Goal: Communication & Community: Answer question/provide support

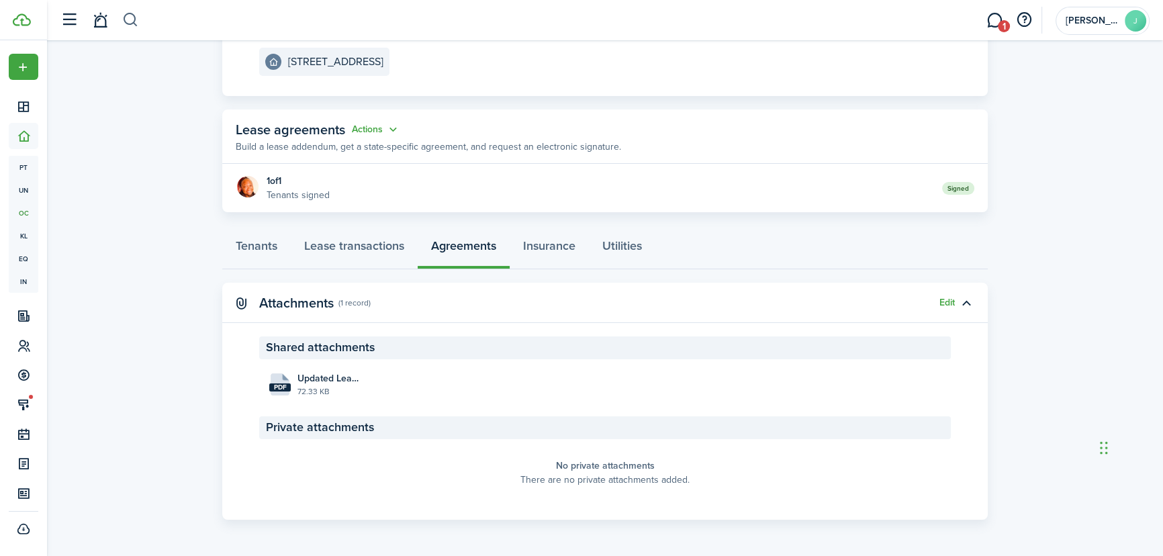
click at [125, 19] on button "button" at bounding box center [130, 20] width 17 height 23
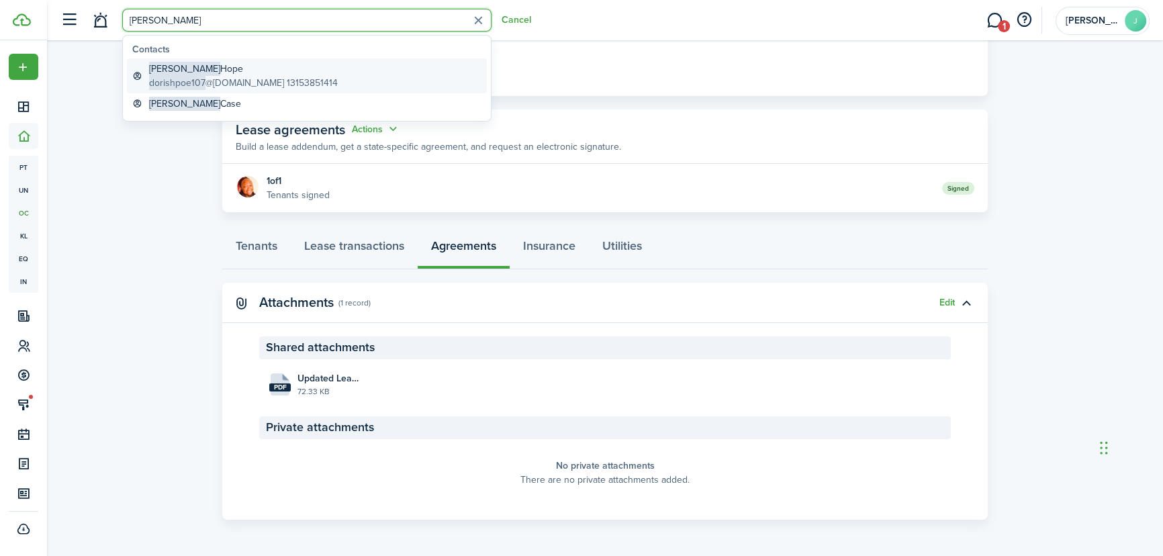
type input "[PERSON_NAME]"
click at [167, 67] on span "[PERSON_NAME]" at bounding box center [184, 69] width 71 height 14
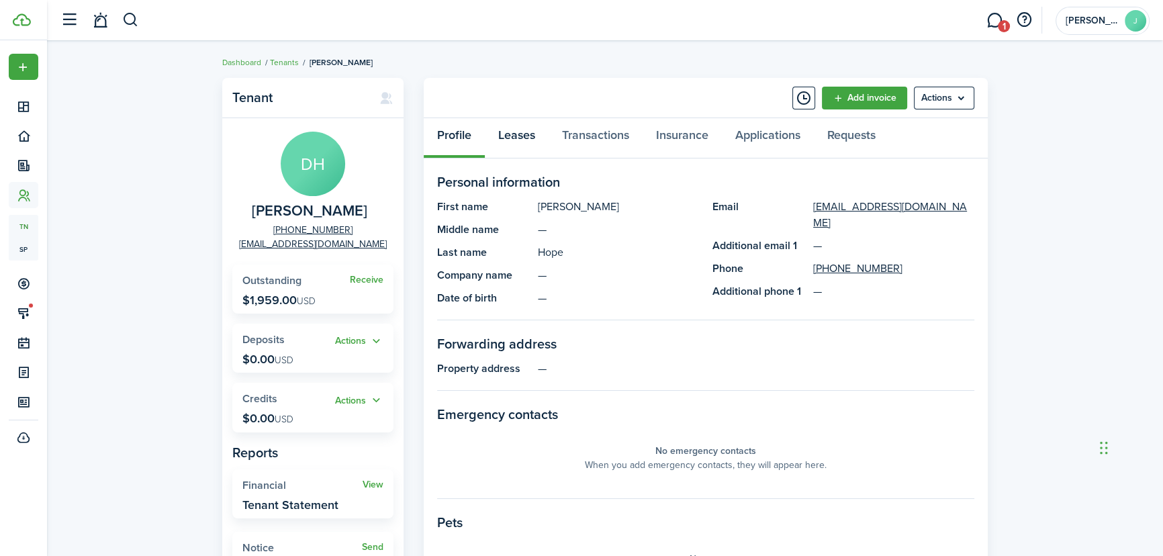
click at [543, 131] on link "Leases" at bounding box center [517, 138] width 64 height 40
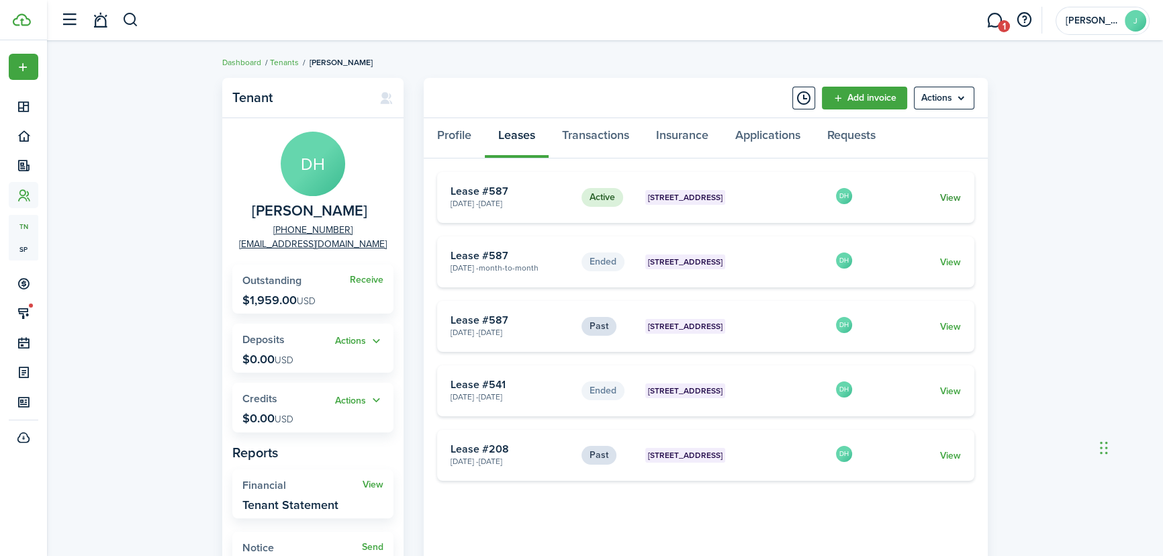
click at [945, 201] on link "View" at bounding box center [950, 198] width 21 height 14
click at [616, 137] on link "Transactions" at bounding box center [596, 138] width 94 height 40
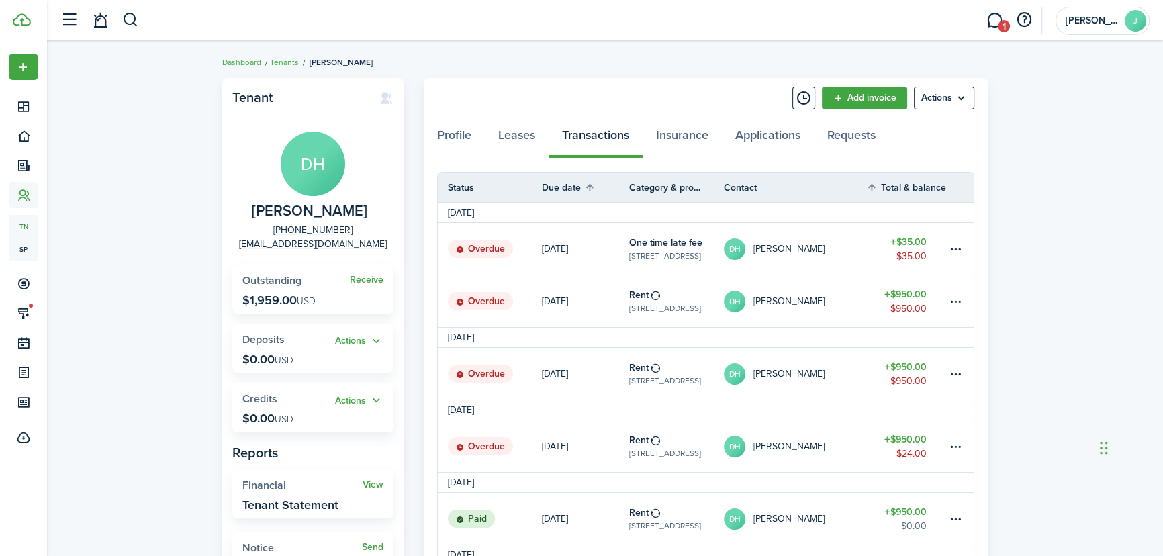
click at [906, 436] on table-amount-title "$950.00" at bounding box center [905, 439] width 42 height 14
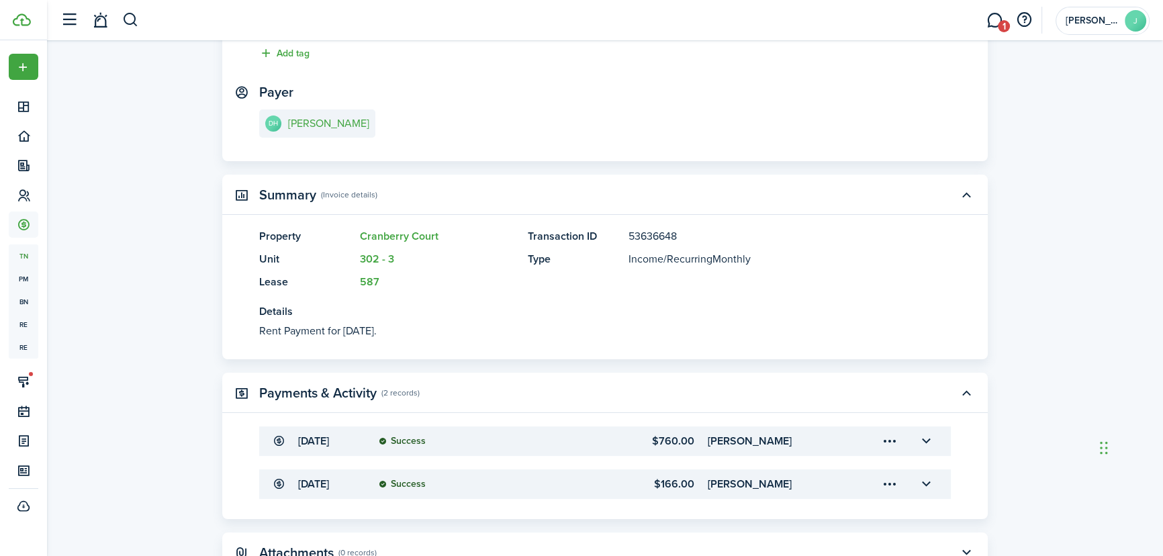
scroll to position [244, 0]
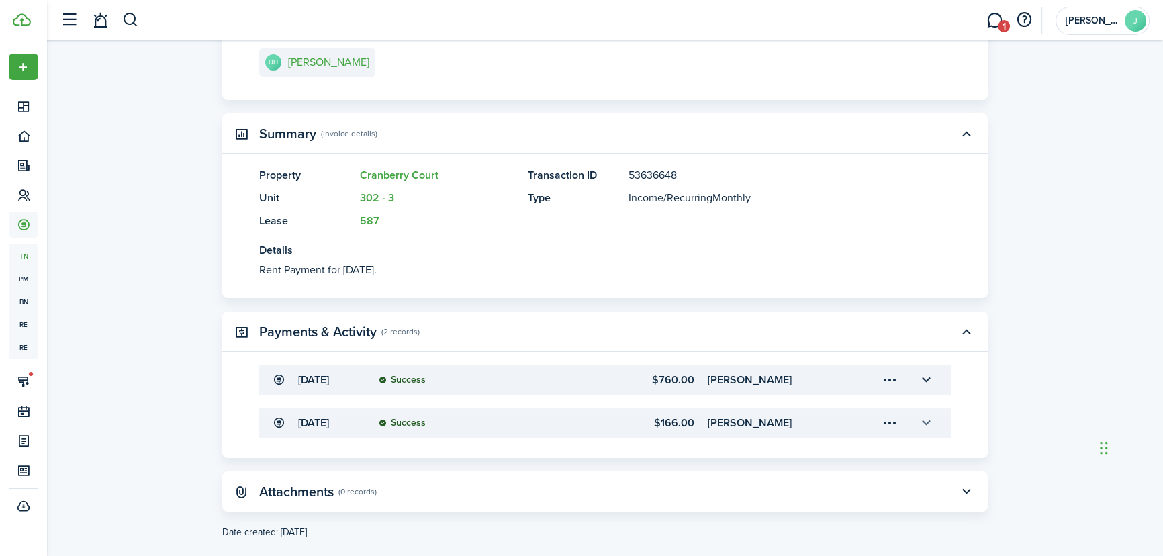
click at [925, 420] on button "button" at bounding box center [926, 423] width 23 height 23
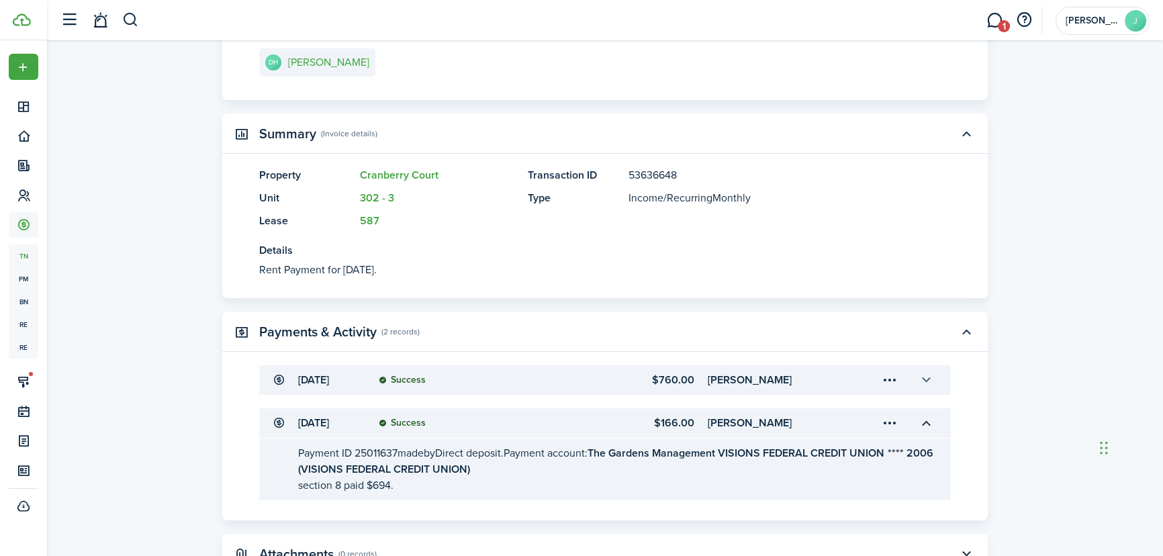
click at [923, 381] on button "button" at bounding box center [926, 380] width 23 height 23
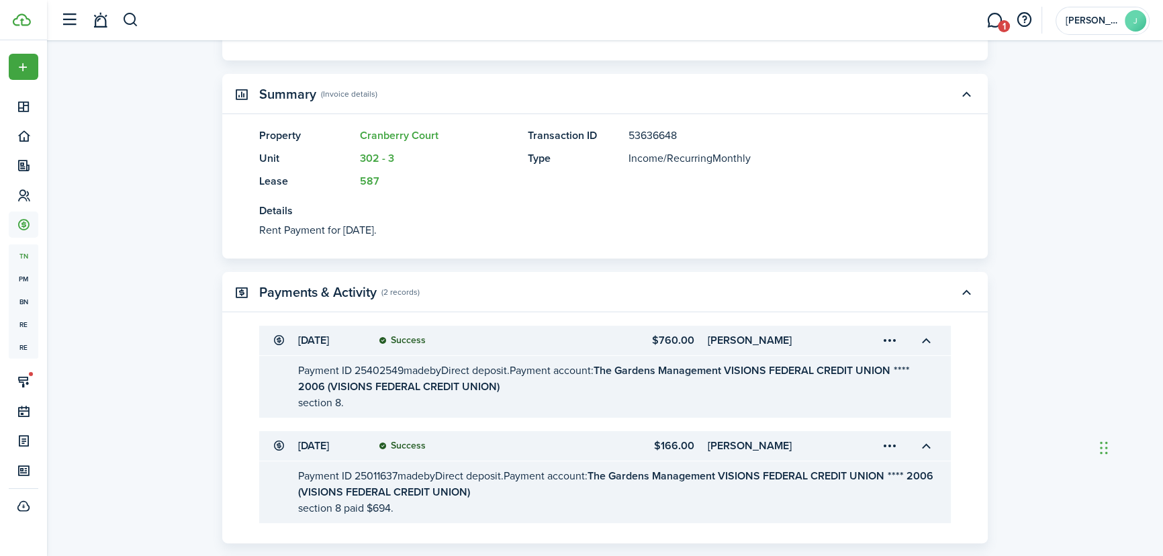
scroll to position [305, 0]
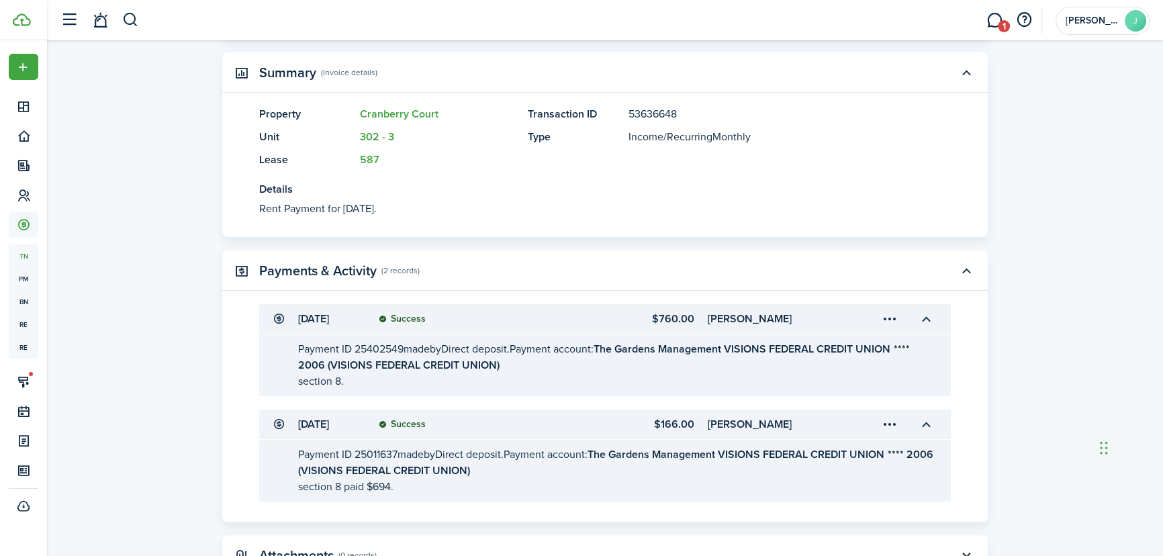
drag, startPoint x: 695, startPoint y: 317, endPoint x: 643, endPoint y: 317, distance: 51.7
click at [643, 317] on accordion-header "[DATE] Success $760.00 [PERSON_NAME]" at bounding box center [605, 319] width 692 height 30
copy transaction-details-table-item-amount "$760.00"
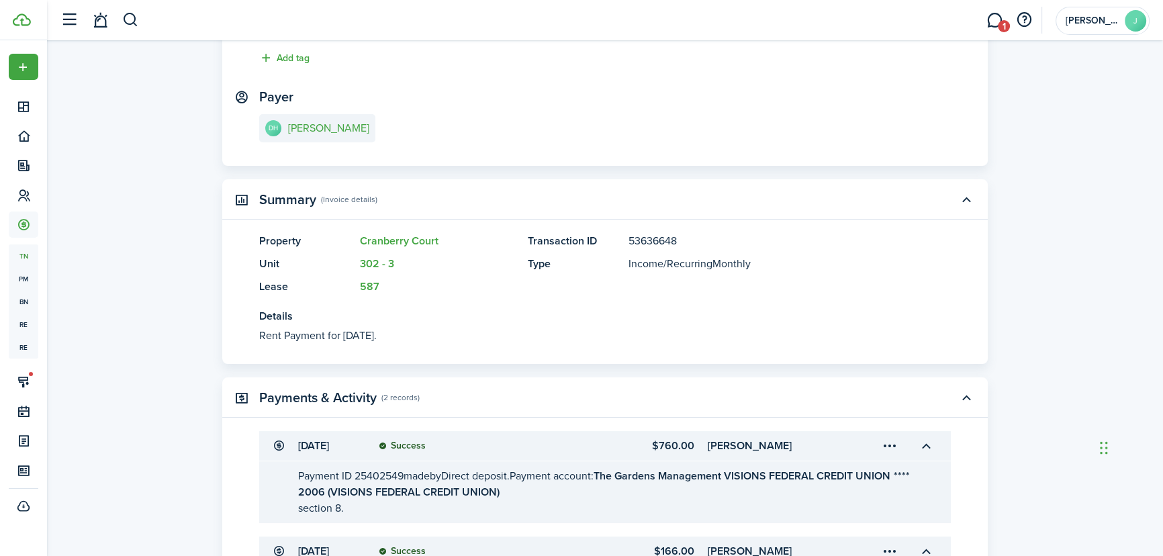
scroll to position [244, 0]
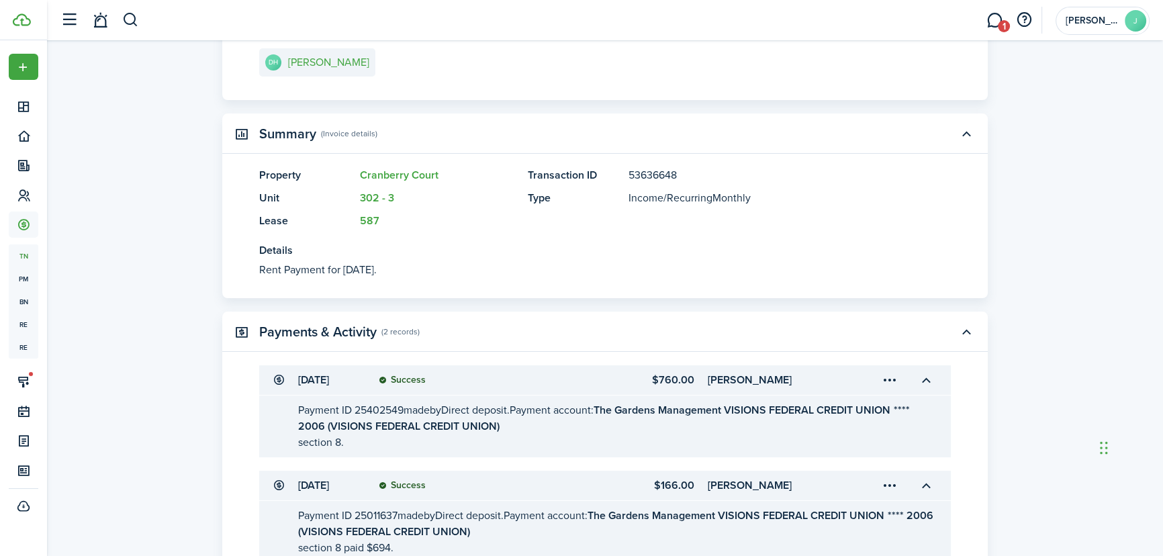
click at [1143, 383] on transaction-view "Transaction Mark as paid Edit Actions Due on [DATE] Rent for $950.00 USD Overdu…" at bounding box center [605, 248] width 1116 height 843
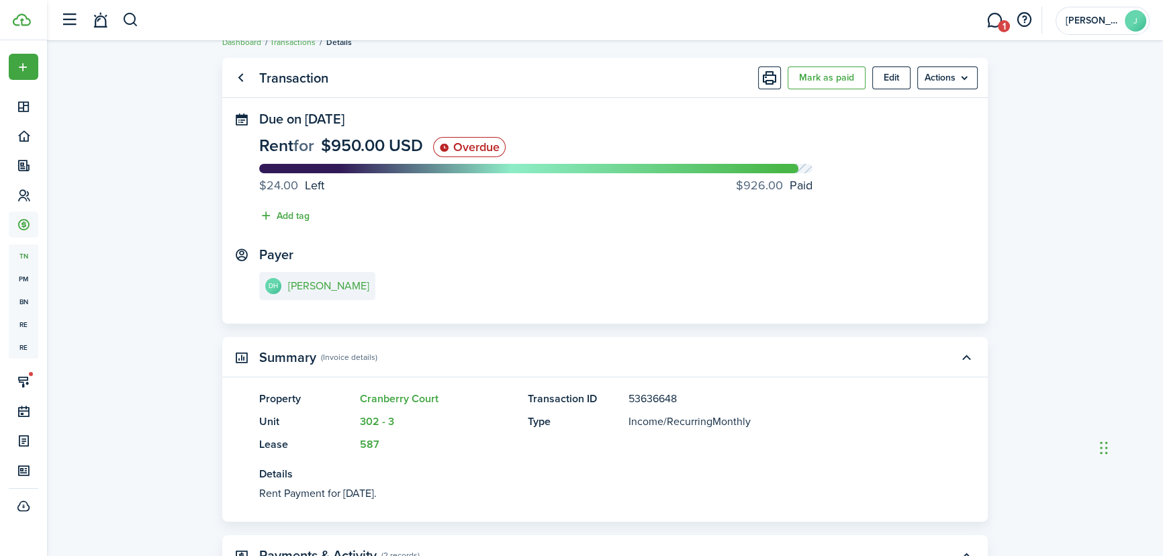
scroll to position [0, 0]
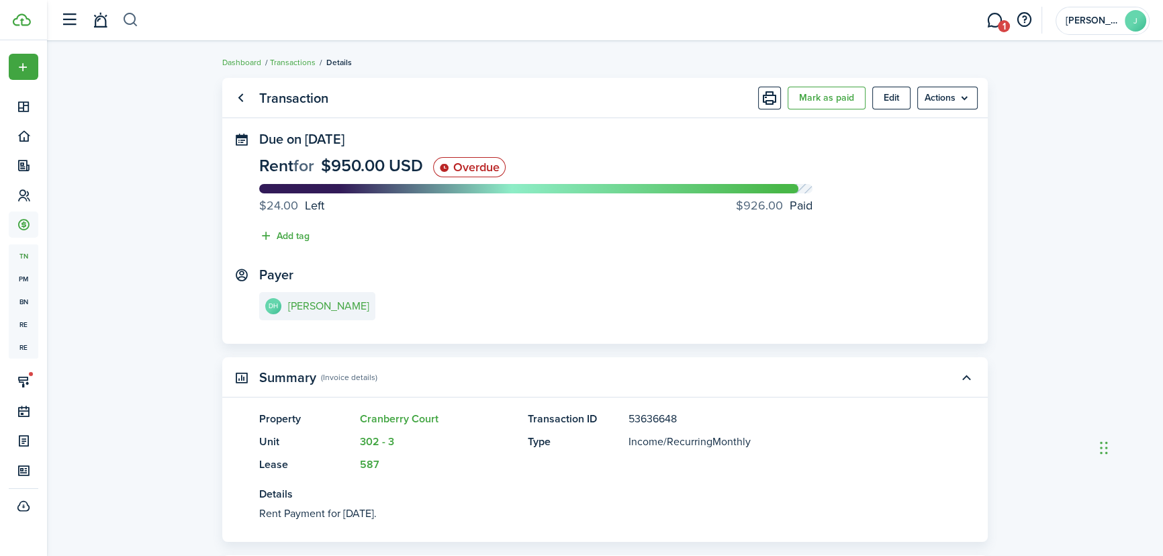
click at [132, 17] on button "button" at bounding box center [130, 20] width 17 height 23
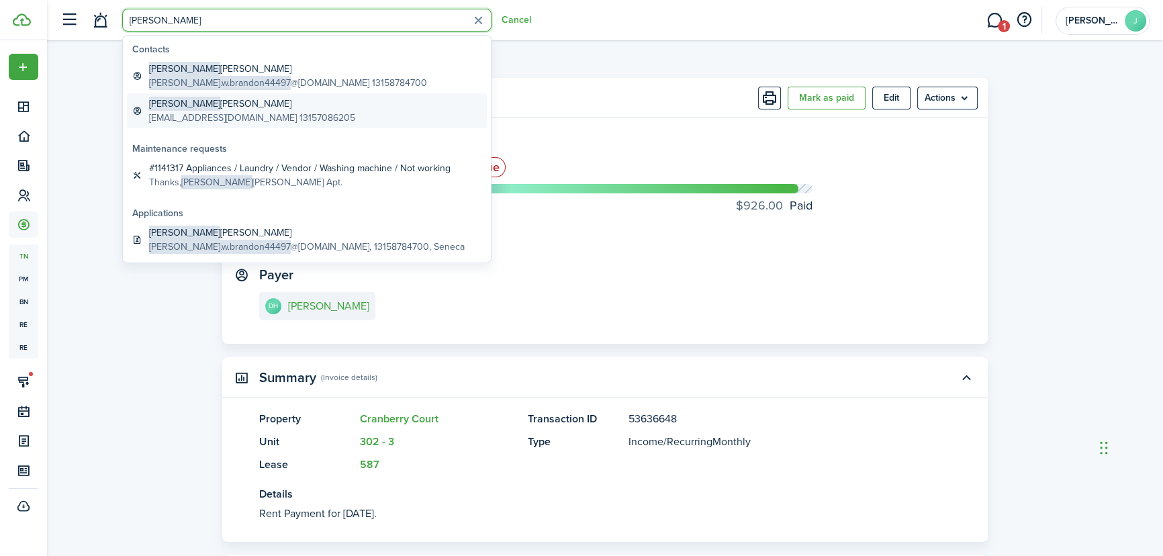
type input "[PERSON_NAME]"
click at [190, 111] on global-search-item-description "[EMAIL_ADDRESS][DOMAIN_NAME] 13157086205" at bounding box center [252, 118] width 206 height 14
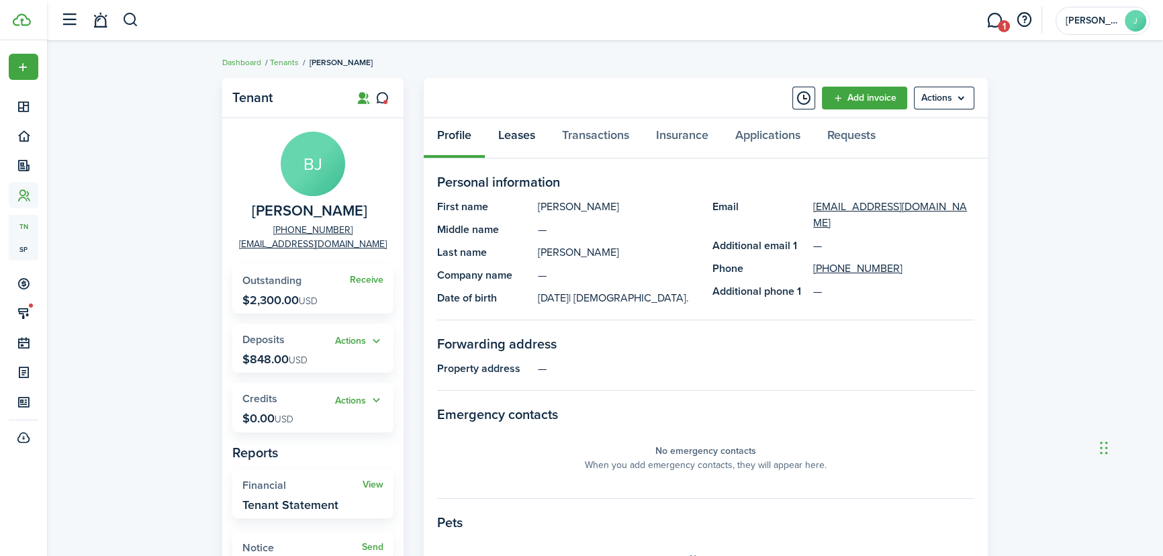
click at [528, 137] on link "Leases" at bounding box center [517, 138] width 64 height 40
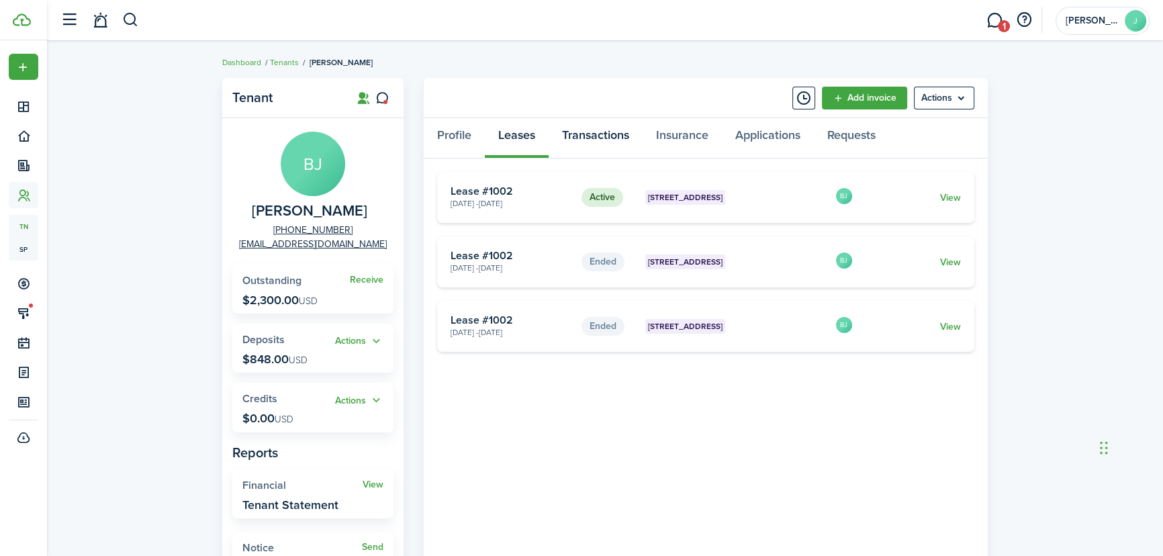
click at [571, 133] on link "Transactions" at bounding box center [596, 138] width 94 height 40
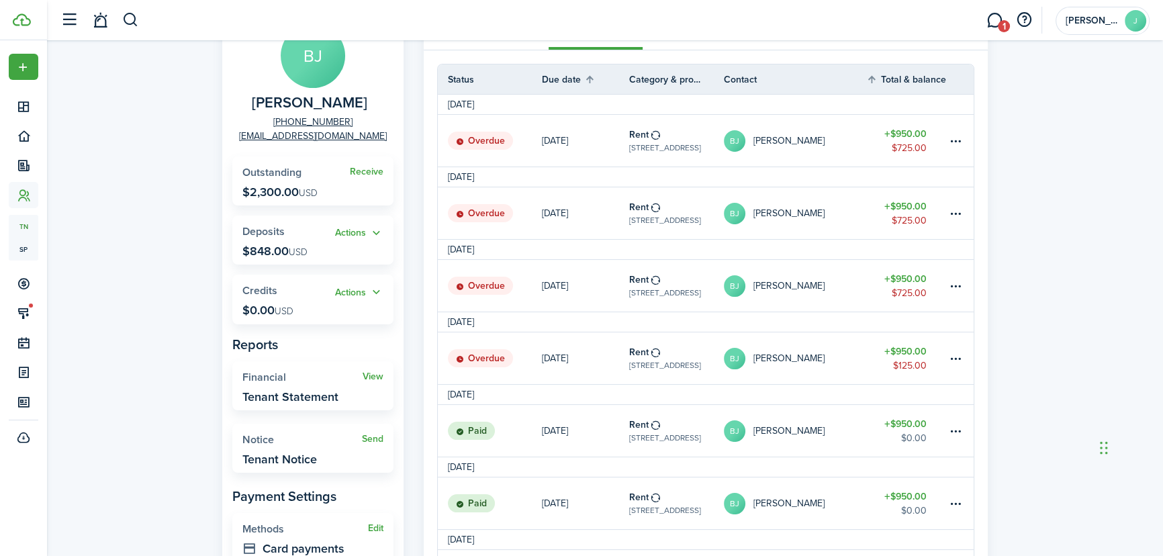
scroll to position [122, 0]
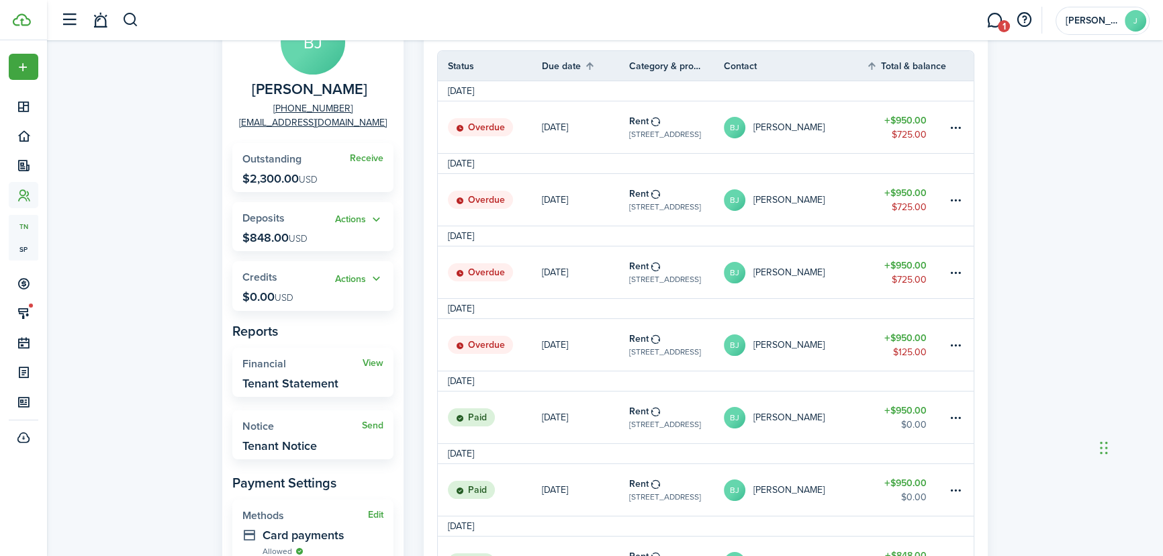
click at [919, 339] on table-amount-title "$950.00" at bounding box center [905, 338] width 42 height 14
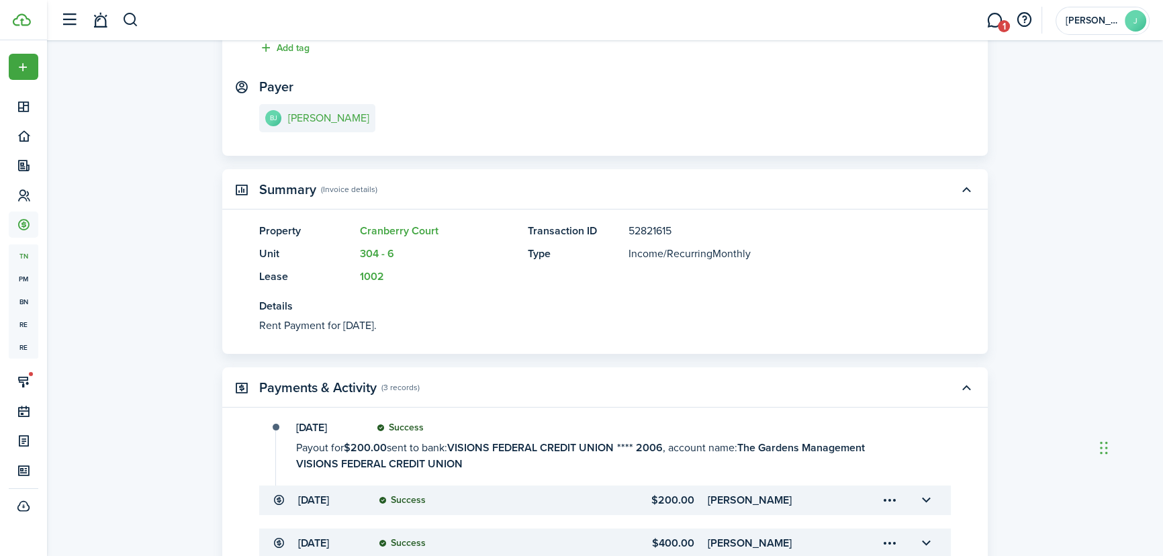
scroll to position [305, 0]
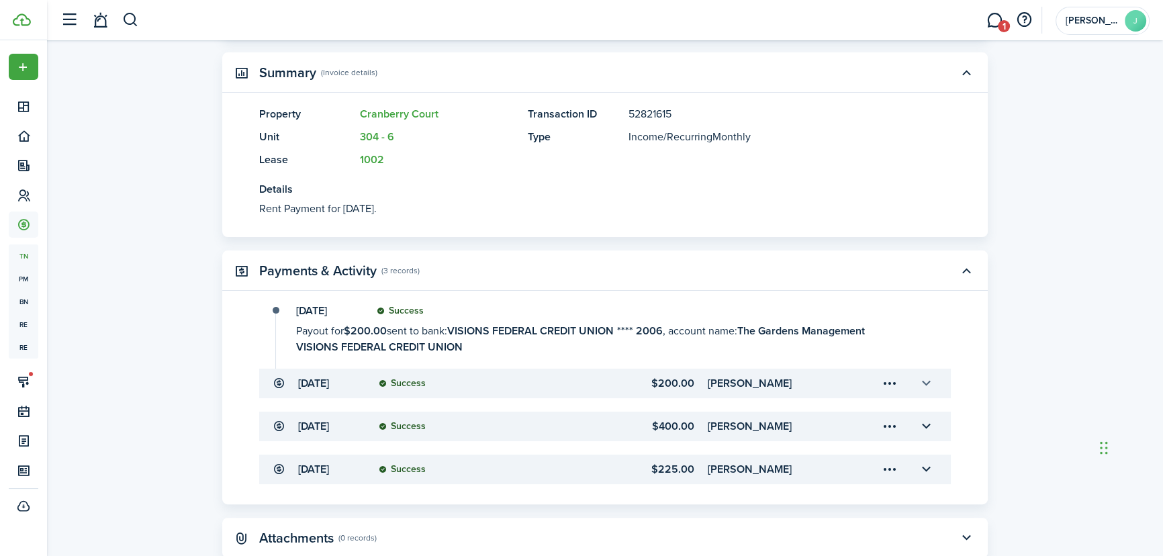
click at [928, 389] on button "button" at bounding box center [926, 383] width 23 height 23
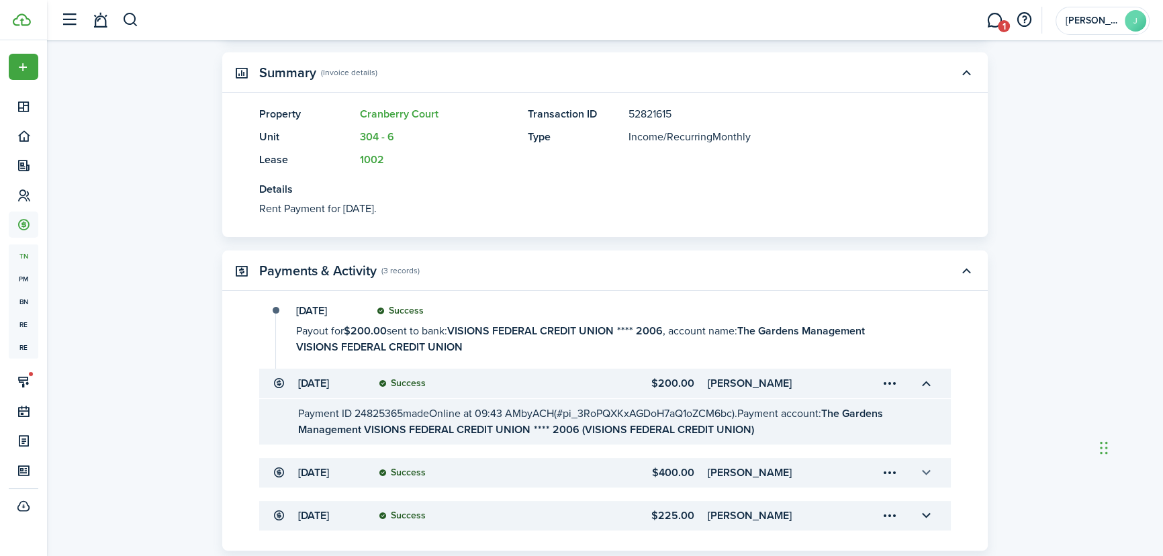
click at [928, 465] on button "button" at bounding box center [926, 472] width 23 height 23
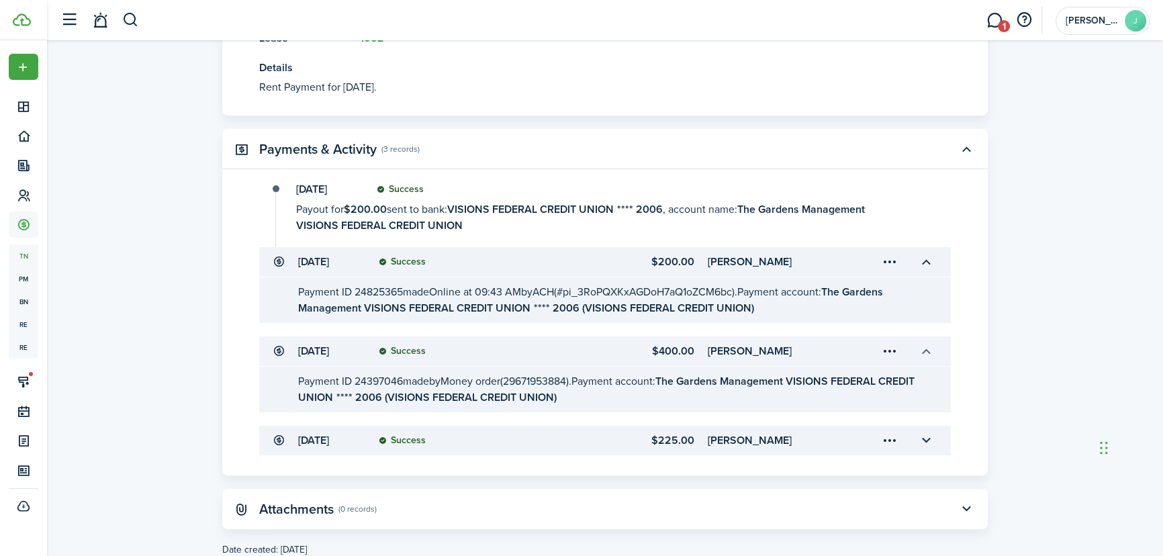
scroll to position [427, 0]
click at [928, 443] on button "button" at bounding box center [926, 439] width 23 height 23
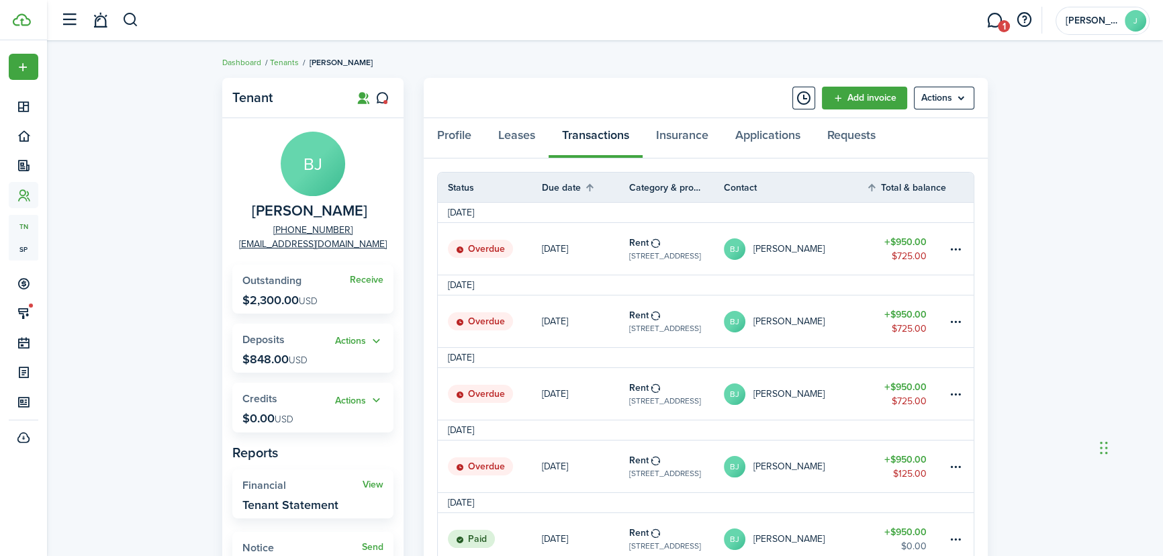
click at [911, 394] on table-amount-description "$725.00" at bounding box center [909, 401] width 35 height 14
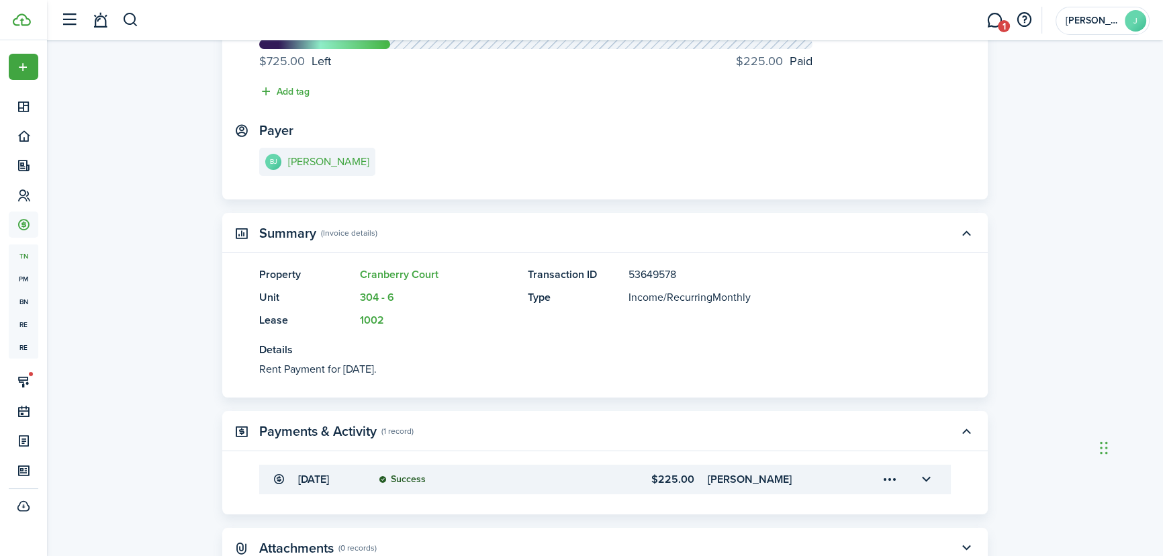
scroll to position [183, 0]
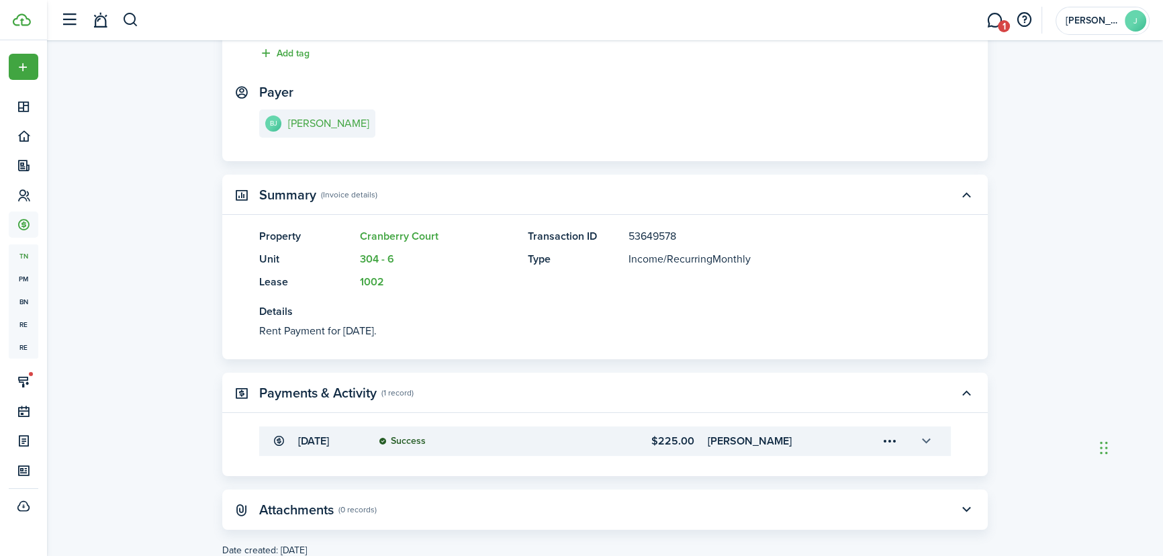
click at [917, 443] on button "button" at bounding box center [926, 441] width 23 height 23
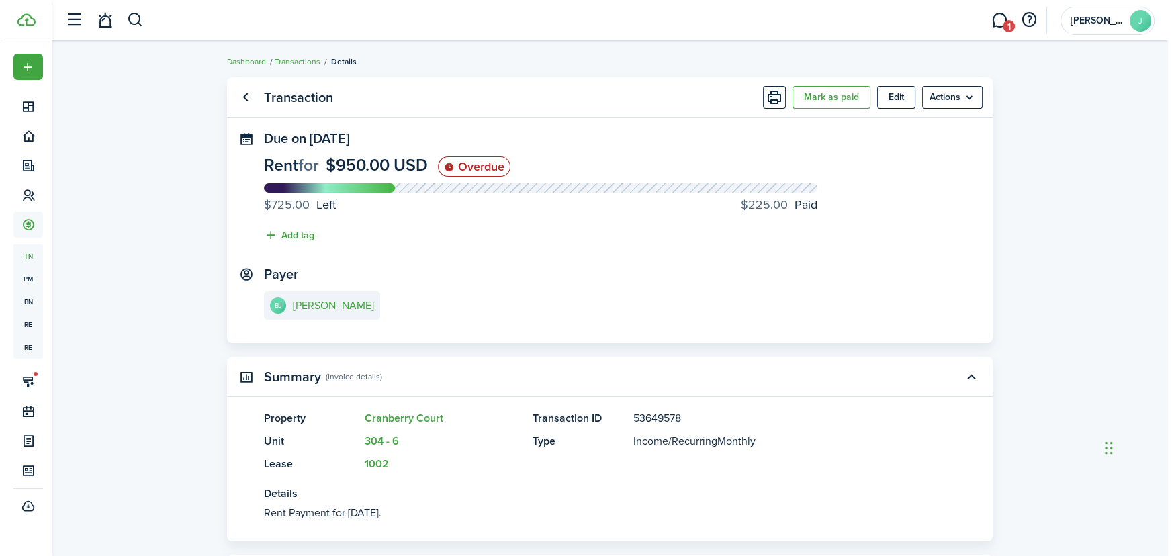
scroll to position [0, 0]
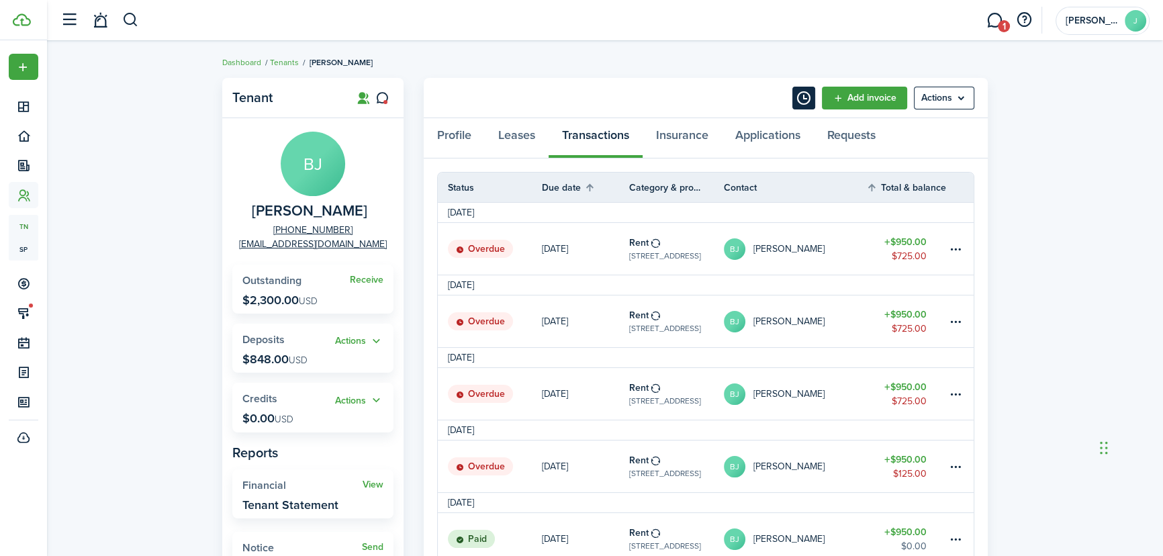
click at [810, 103] on button "Timeline" at bounding box center [803, 98] width 23 height 23
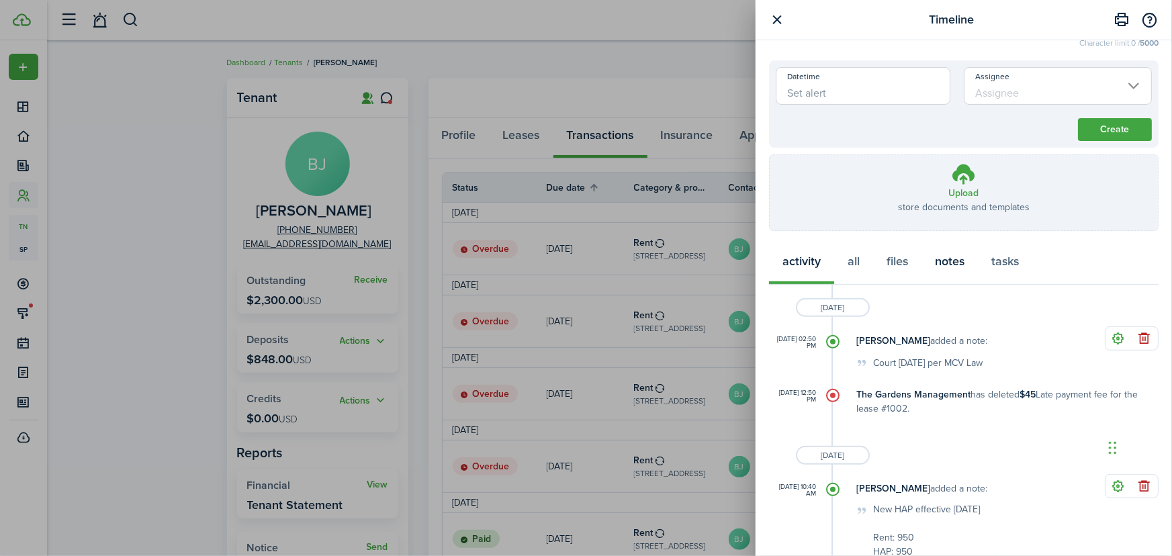
click at [964, 262] on button "notes" at bounding box center [949, 264] width 56 height 40
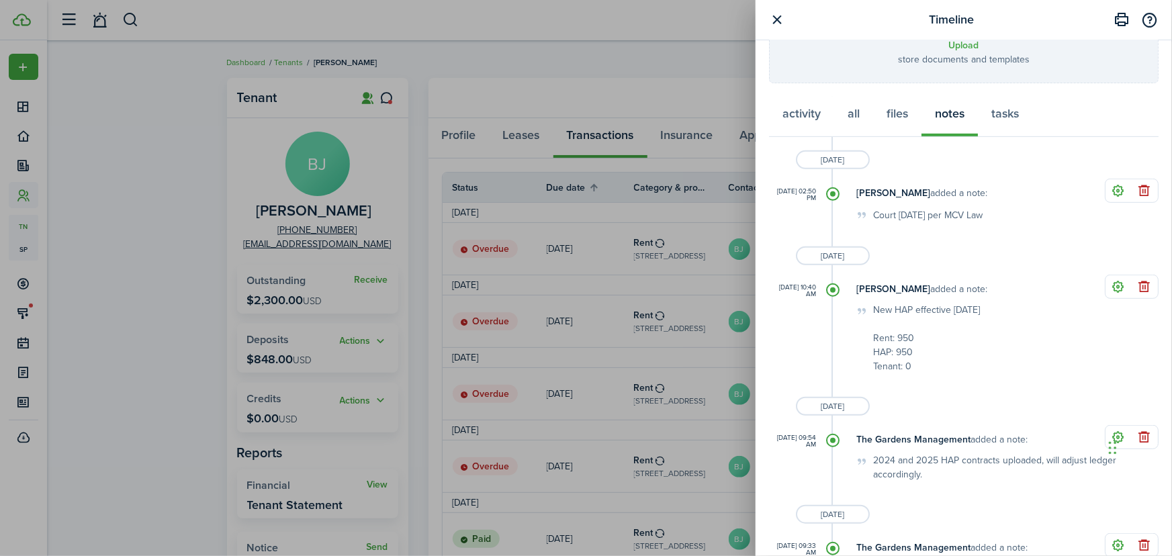
scroll to position [289, 0]
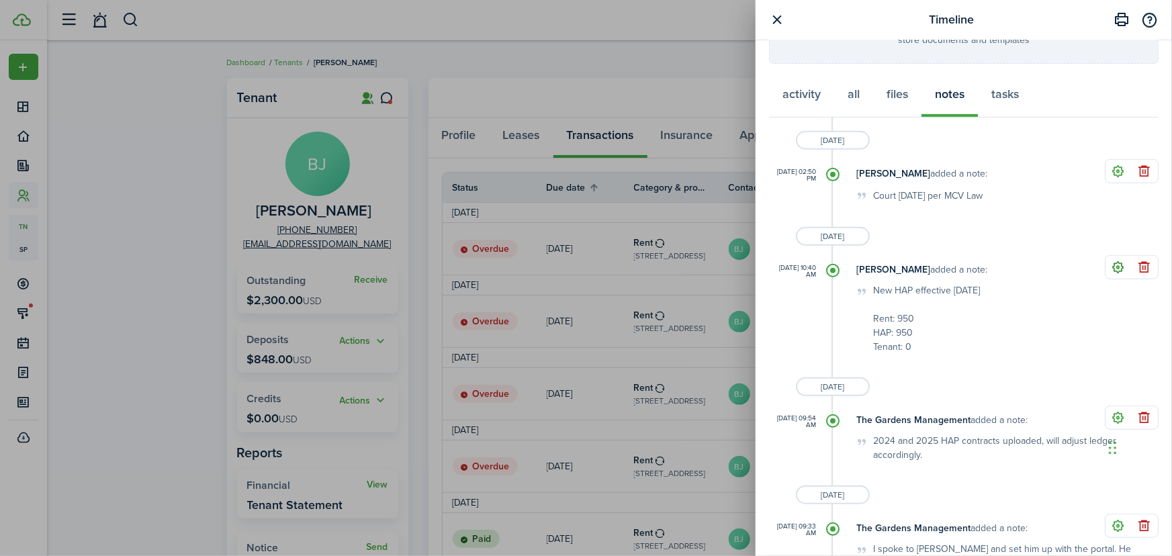
click at [1111, 267] on button "button" at bounding box center [1118, 267] width 19 height 19
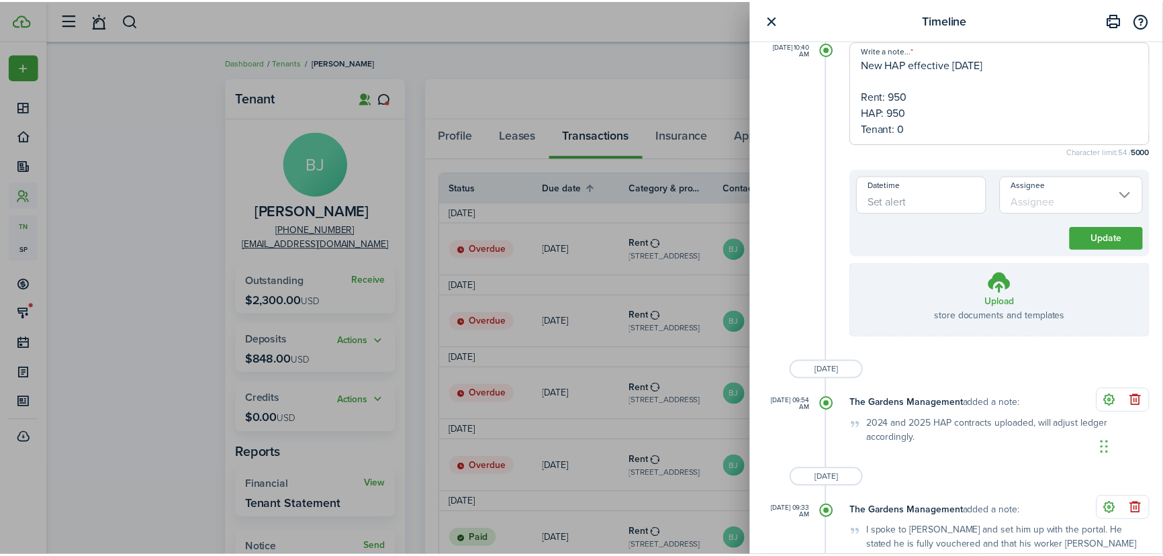
scroll to position [532, 0]
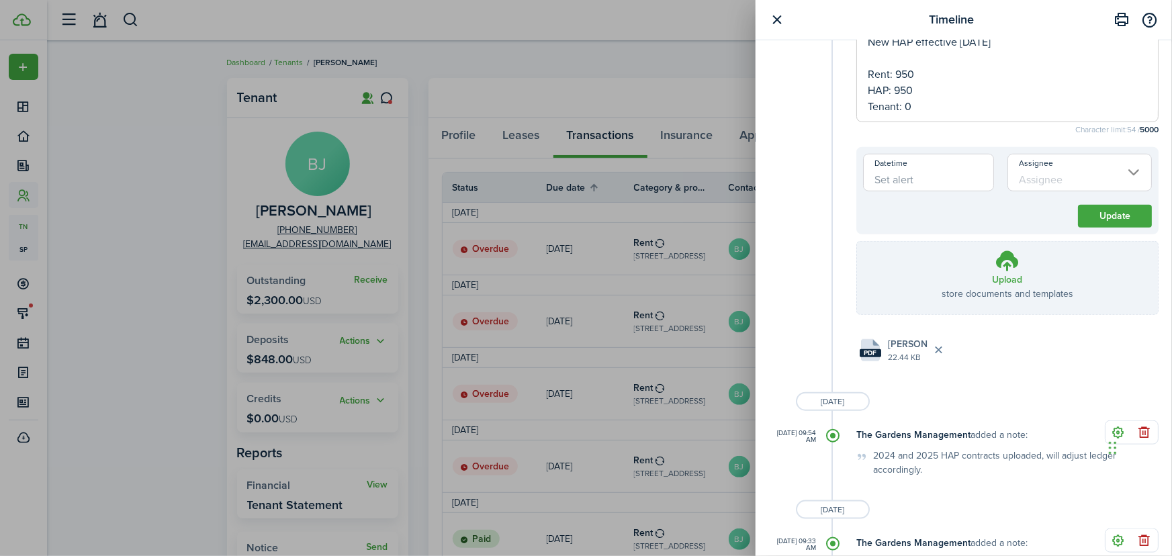
click at [812, 187] on div "[DATE] 10:40 AM" at bounding box center [792, 194] width 47 height 350
click at [1142, 216] on button "Update" at bounding box center [1115, 216] width 74 height 23
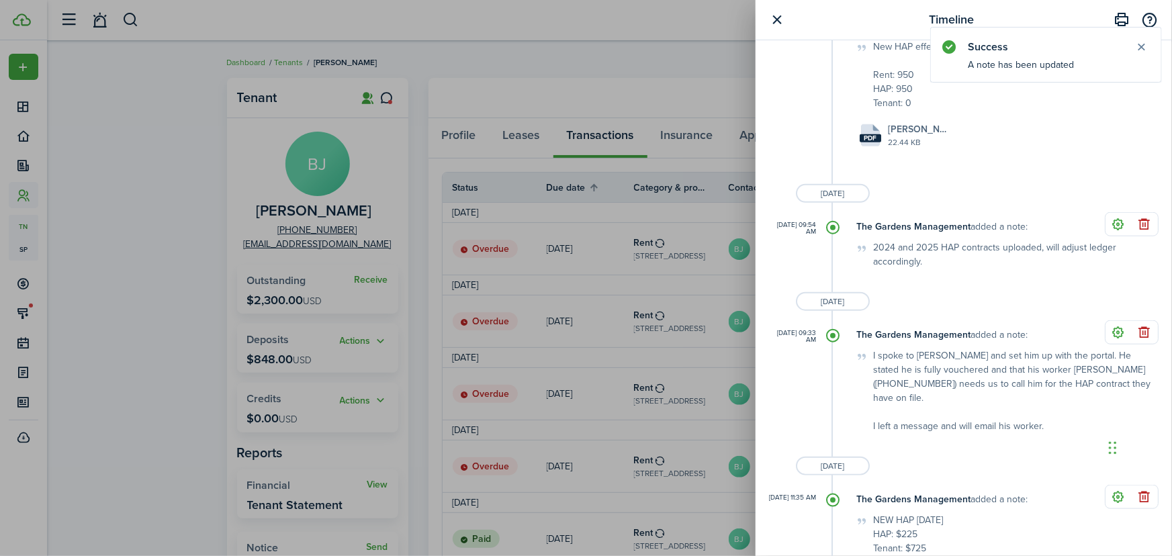
click at [678, 94] on div "Timeline Write a note... Character limit: 0 / 5000 Datetime Assignee Create Upl…" at bounding box center [586, 278] width 1172 height 556
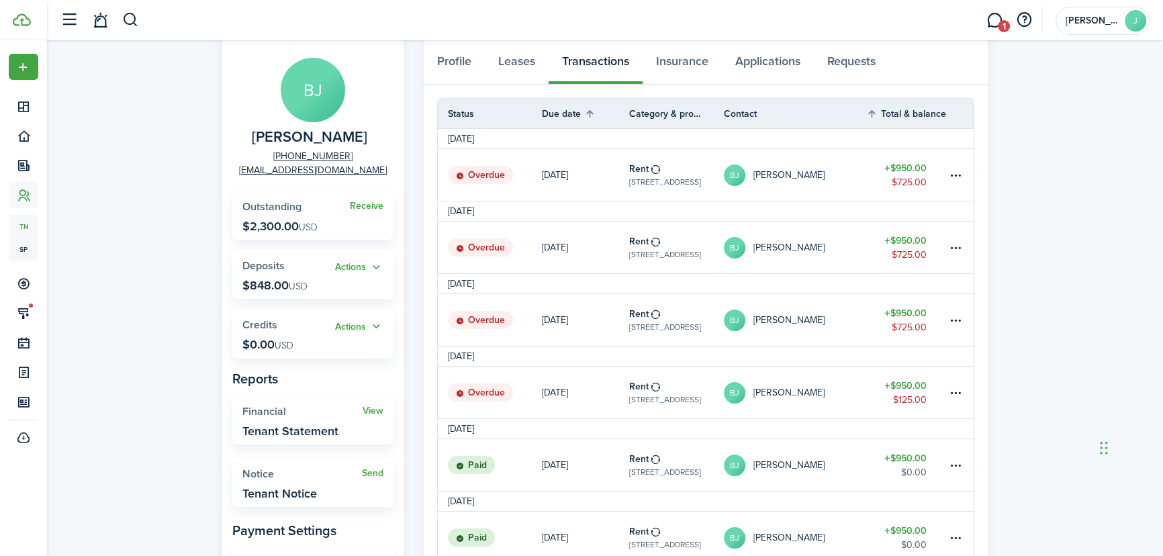
scroll to position [60, 0]
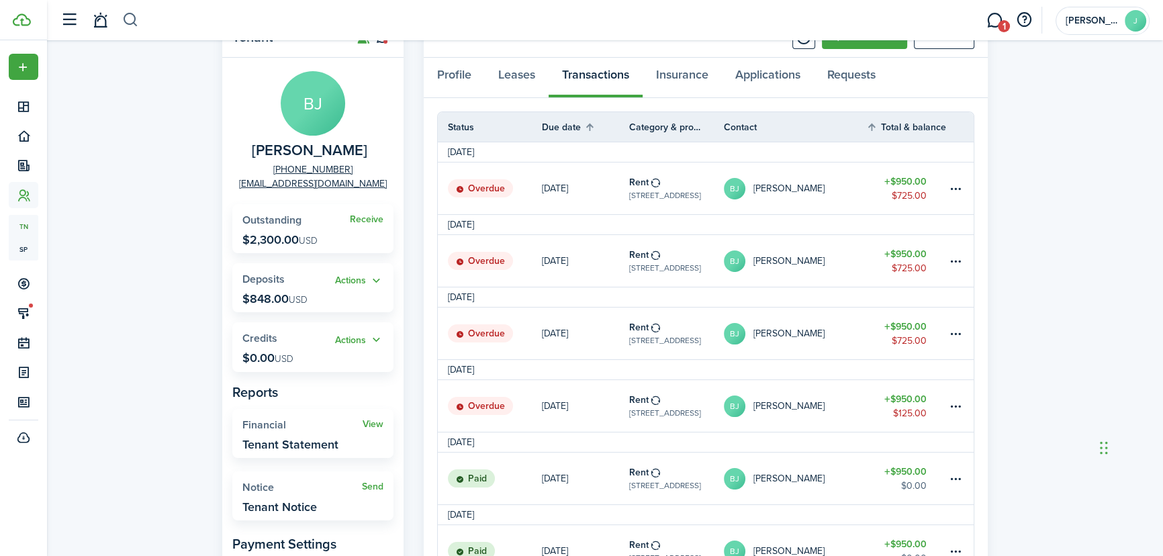
click at [134, 25] on button "button" at bounding box center [130, 20] width 17 height 23
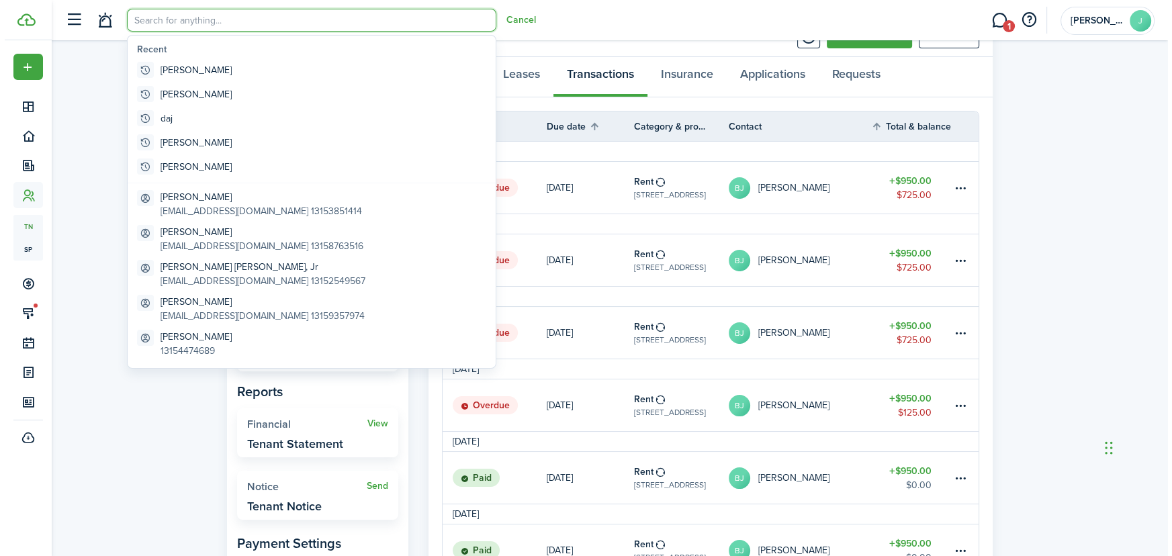
scroll to position [0, 0]
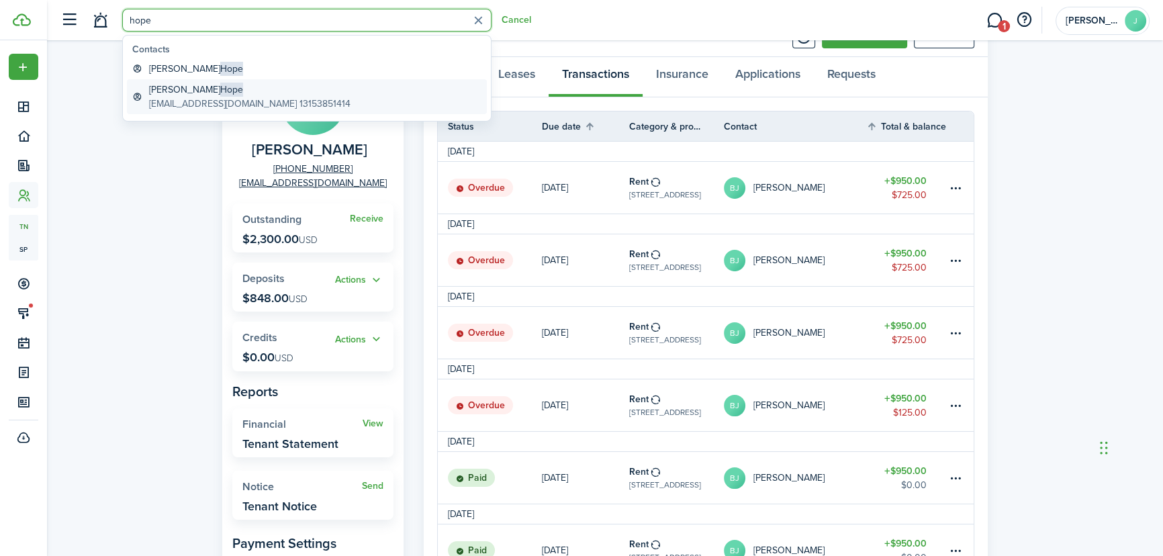
type input "hope"
click at [160, 94] on global-search-item-title "[PERSON_NAME]" at bounding box center [249, 90] width 201 height 14
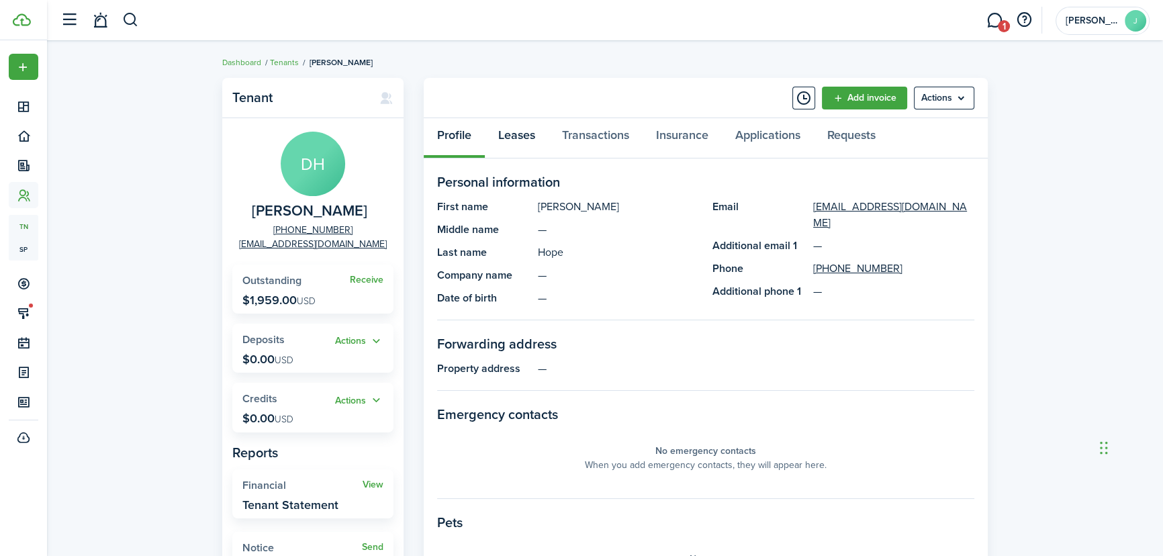
click at [528, 136] on link "Leases" at bounding box center [517, 138] width 64 height 40
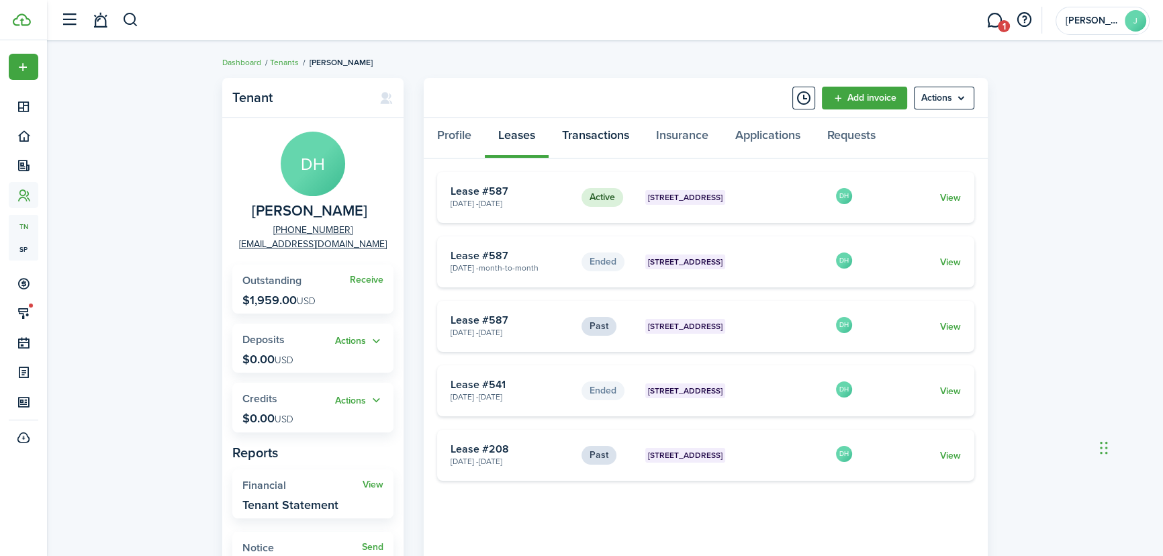
click at [616, 138] on link "Transactions" at bounding box center [596, 138] width 94 height 40
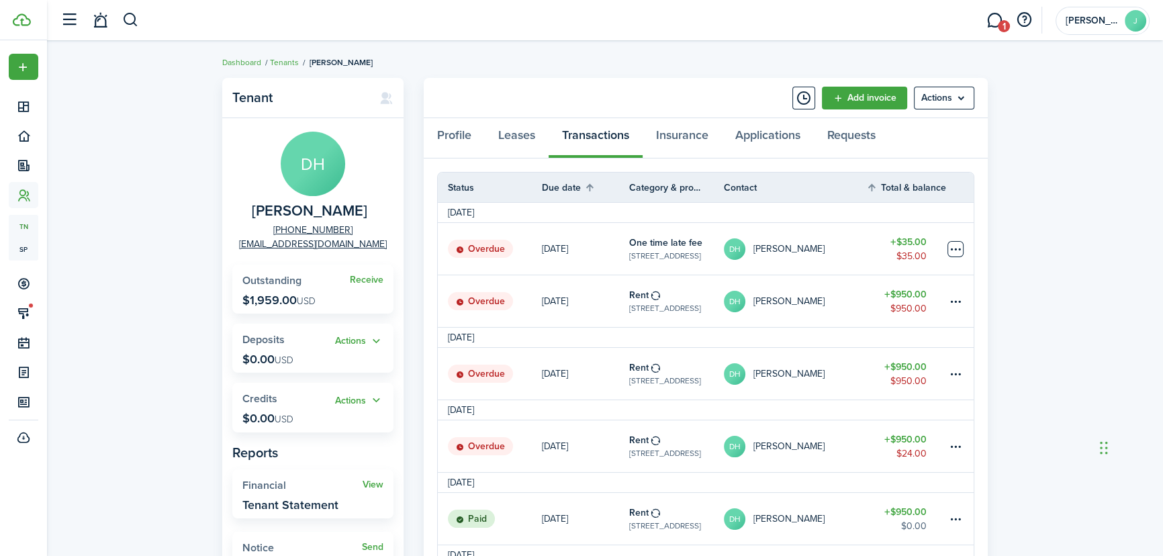
click at [958, 245] on table-menu-btn-icon at bounding box center [955, 249] width 16 height 16
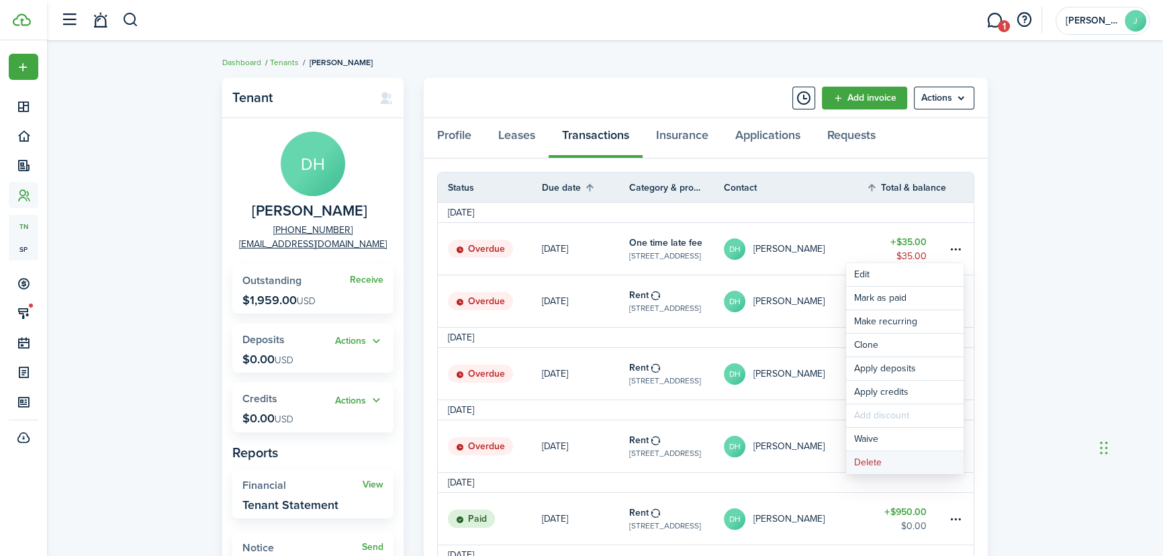
click at [927, 467] on button "Delete" at bounding box center [905, 462] width 118 height 23
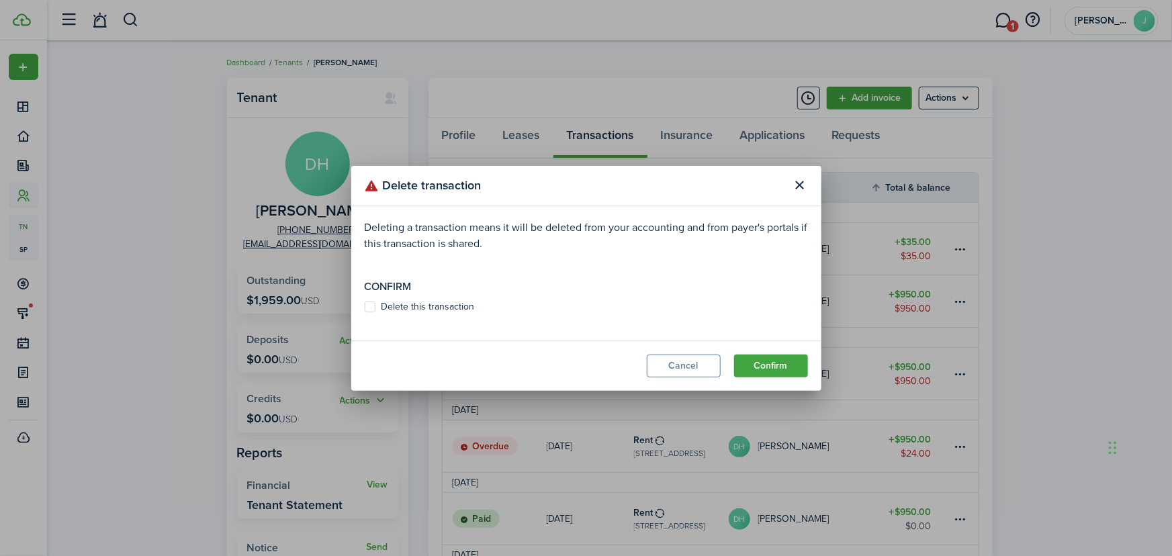
click at [370, 308] on label "Delete this transaction" at bounding box center [420, 306] width 110 height 11
click at [365, 307] on input "Delete this transaction" at bounding box center [364, 306] width 1 height 1
checkbox input "true"
click at [786, 366] on button "Confirm" at bounding box center [771, 366] width 74 height 23
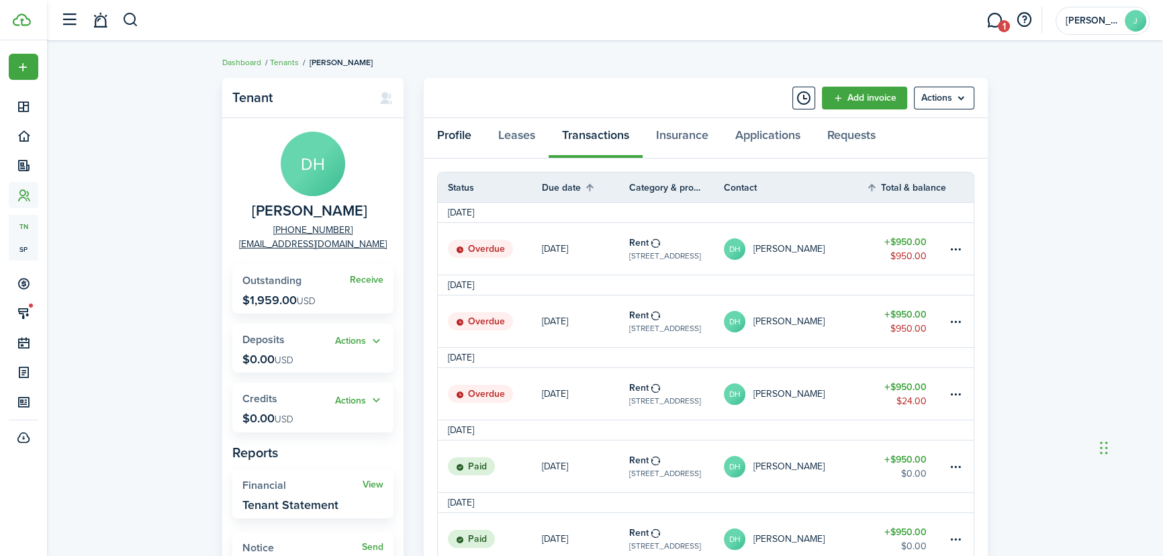
click at [467, 141] on link "Profile" at bounding box center [454, 138] width 61 height 40
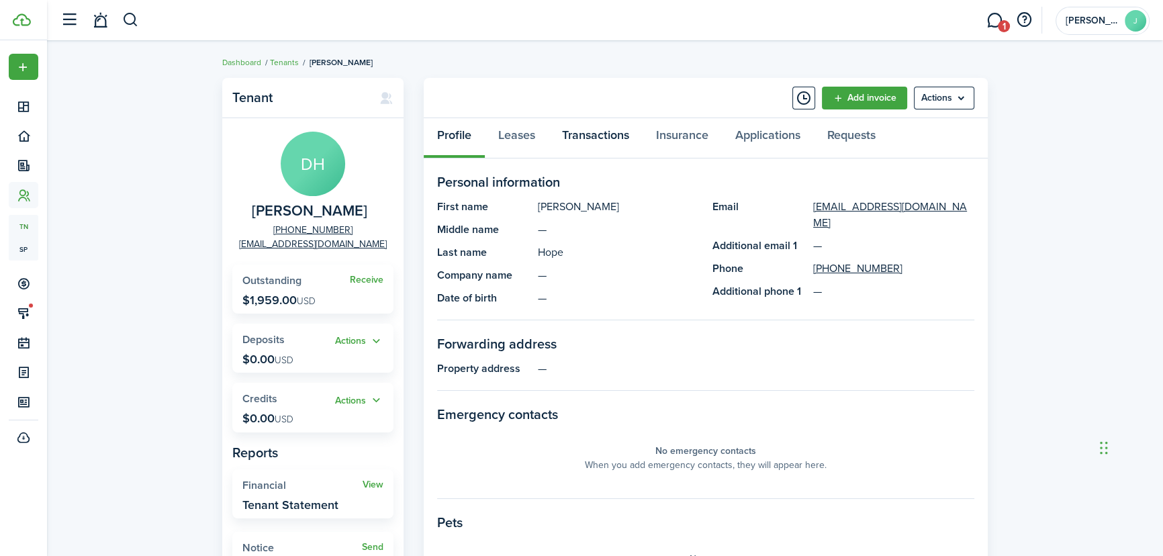
click at [614, 134] on link "Transactions" at bounding box center [596, 138] width 94 height 40
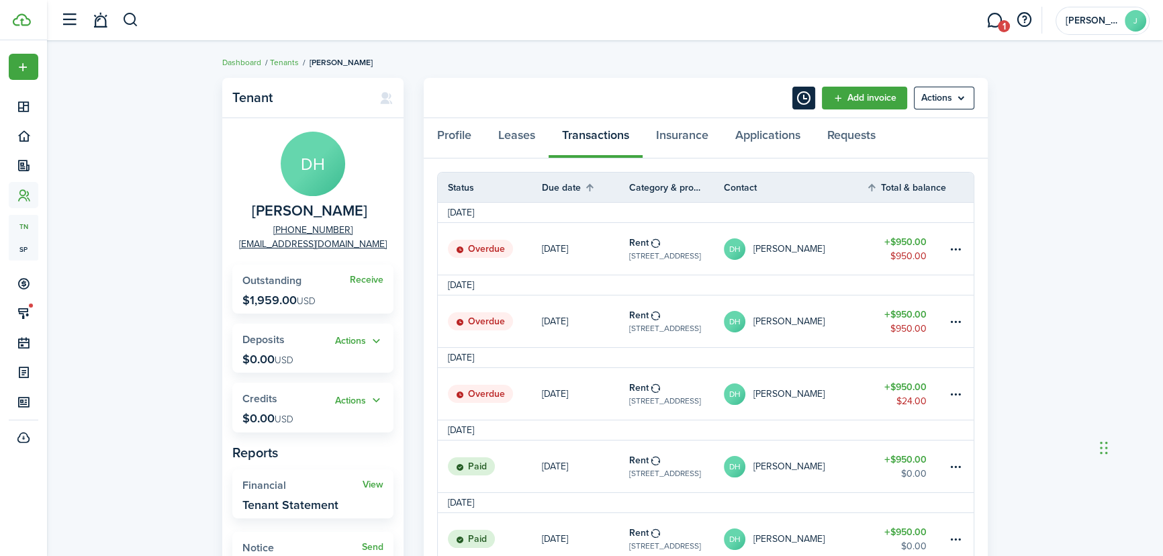
click at [803, 97] on button "Timeline" at bounding box center [803, 98] width 23 height 23
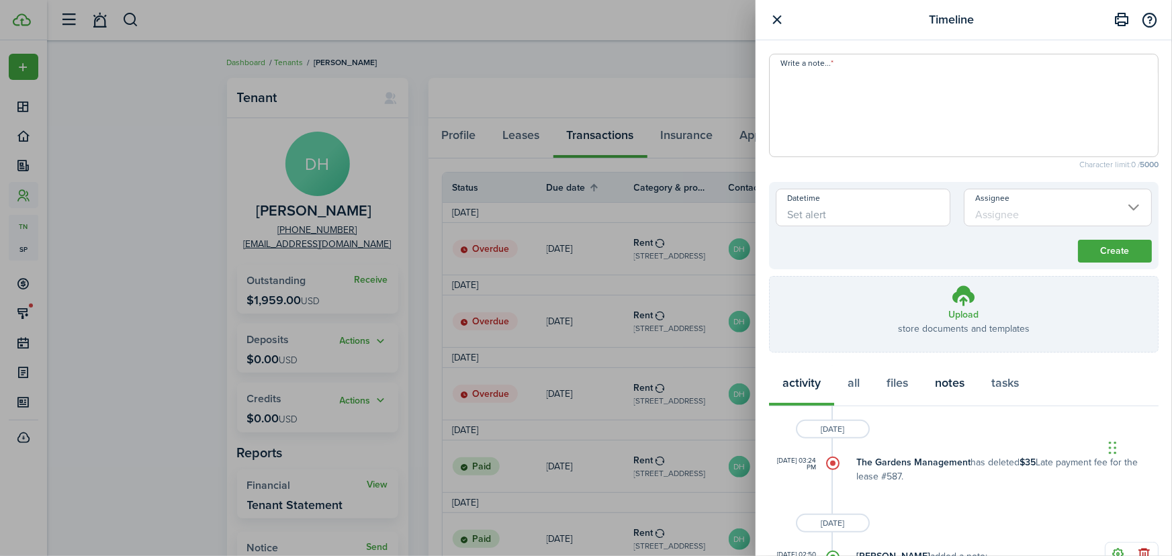
click at [947, 380] on button "notes" at bounding box center [949, 386] width 56 height 40
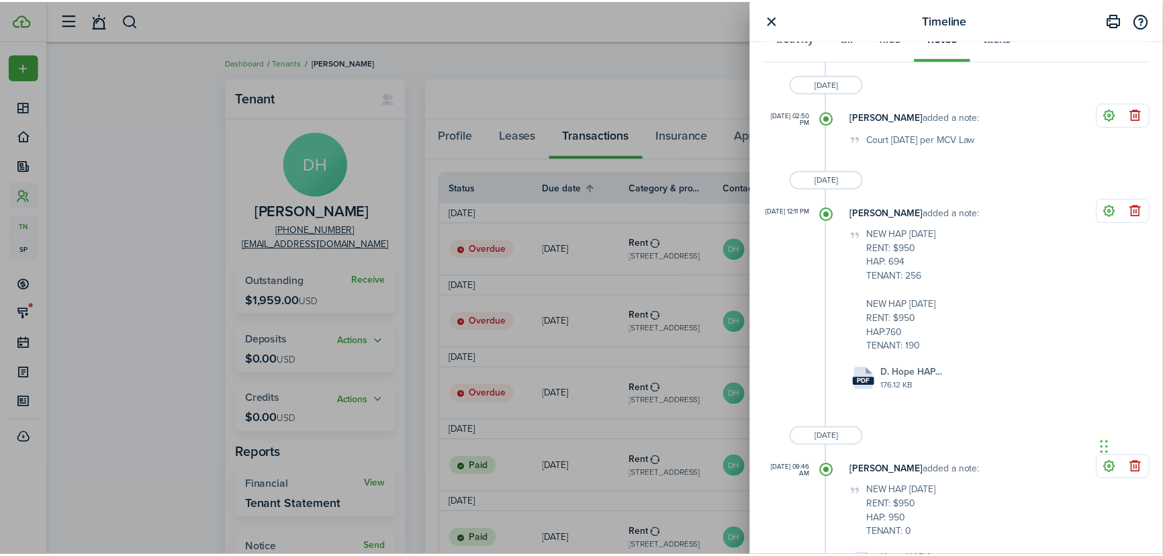
scroll to position [366, 0]
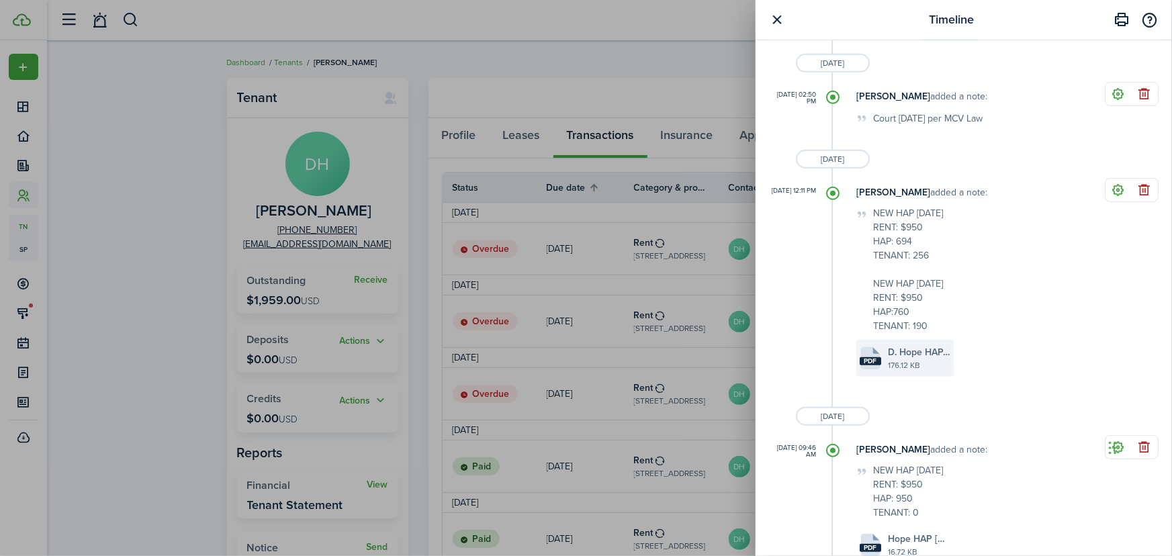
click at [917, 366] on file-size "176.12 KB" at bounding box center [919, 365] width 62 height 12
click at [778, 19] on button "button" at bounding box center [777, 19] width 17 height 17
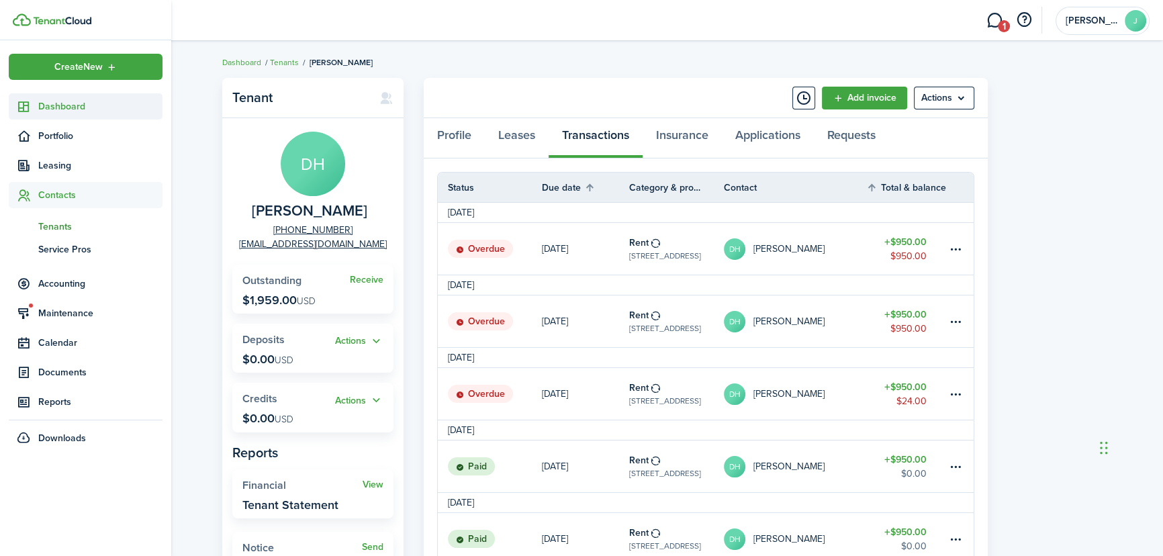
drag, startPoint x: 40, startPoint y: 111, endPoint x: 91, endPoint y: 107, distance: 51.9
click at [40, 111] on span "Dashboard" at bounding box center [100, 106] width 124 height 14
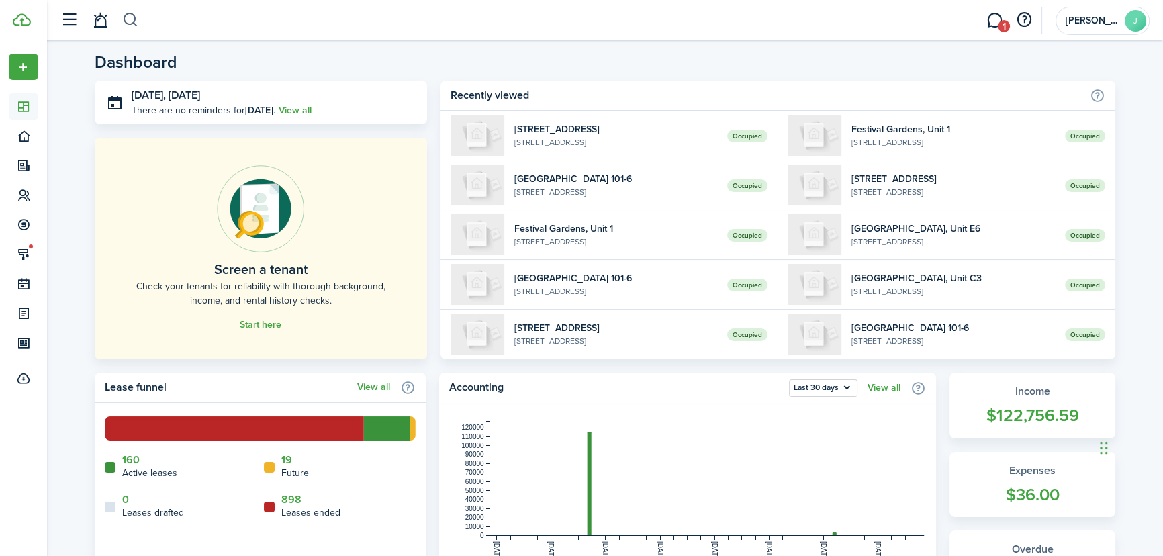
click at [133, 16] on button "button" at bounding box center [130, 20] width 17 height 23
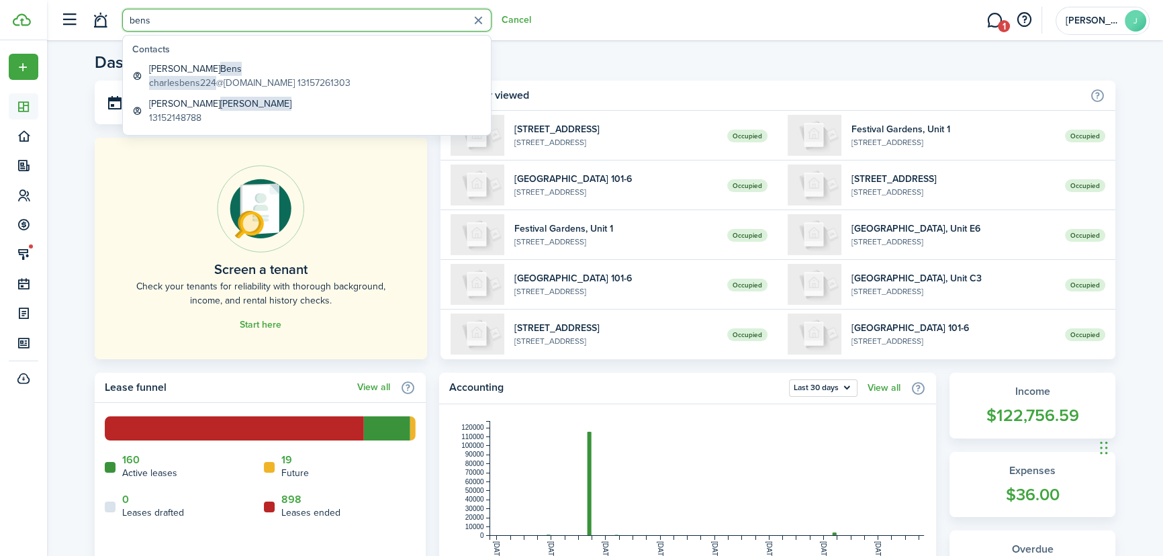
type input "bens"
click at [200, 85] on span "charlesbens224" at bounding box center [182, 83] width 67 height 14
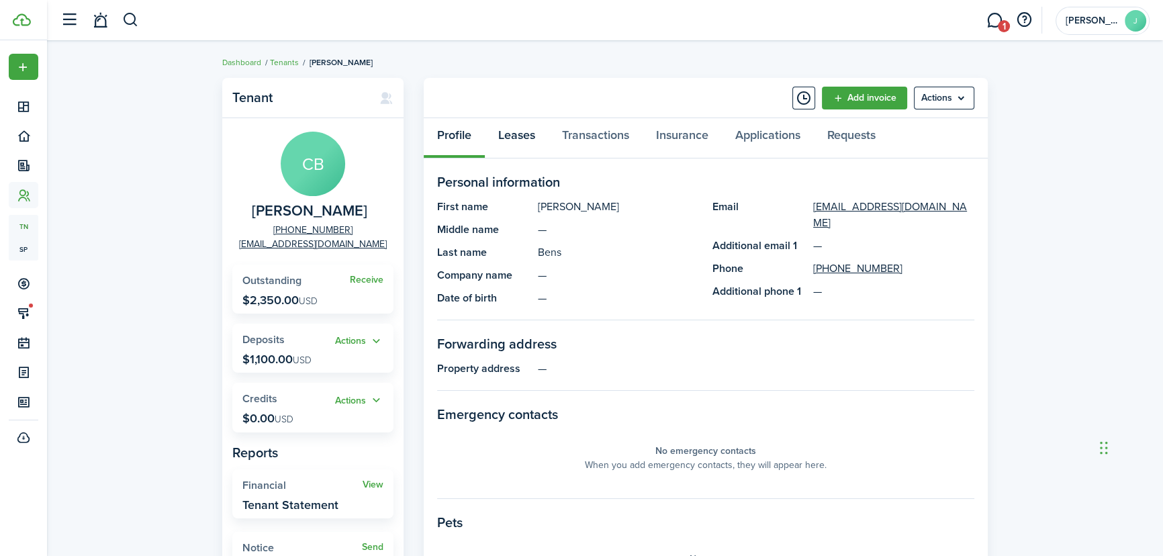
click at [526, 132] on link "Leases" at bounding box center [517, 138] width 64 height 40
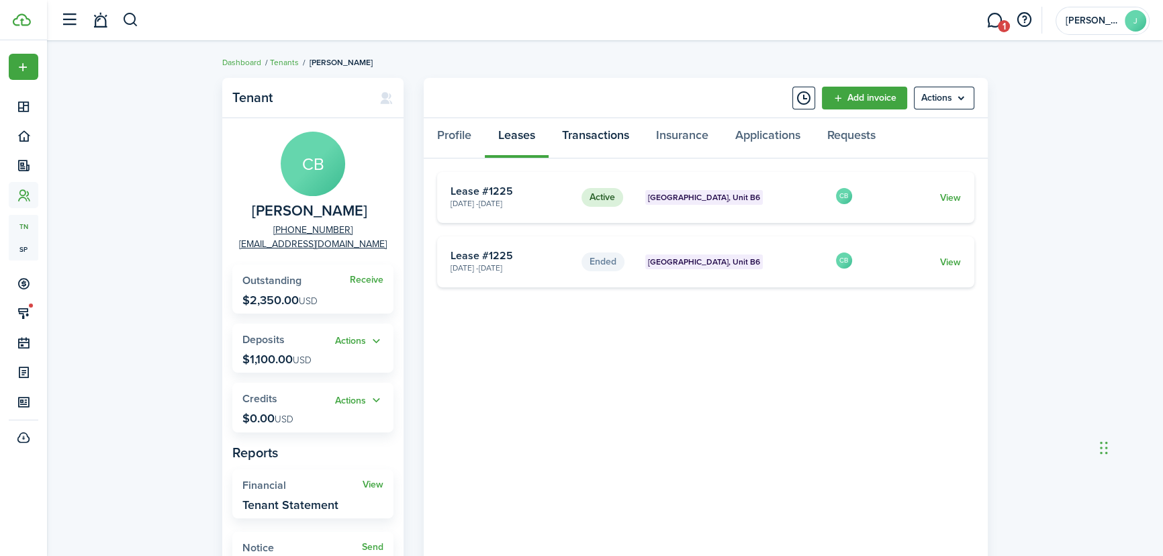
click at [606, 134] on link "Transactions" at bounding box center [596, 138] width 94 height 40
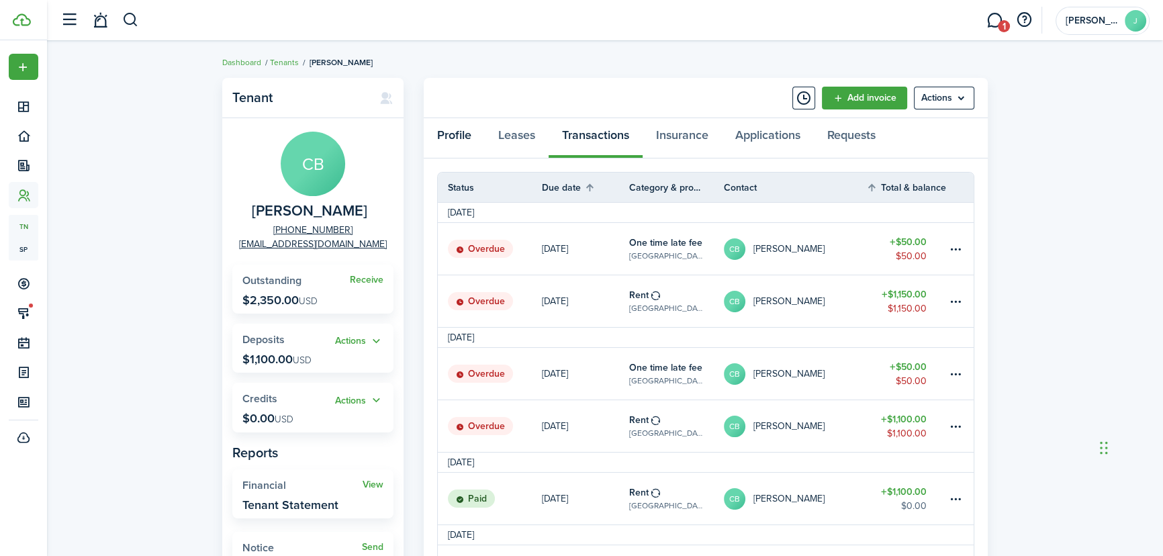
click at [457, 138] on link "Profile" at bounding box center [454, 138] width 61 height 40
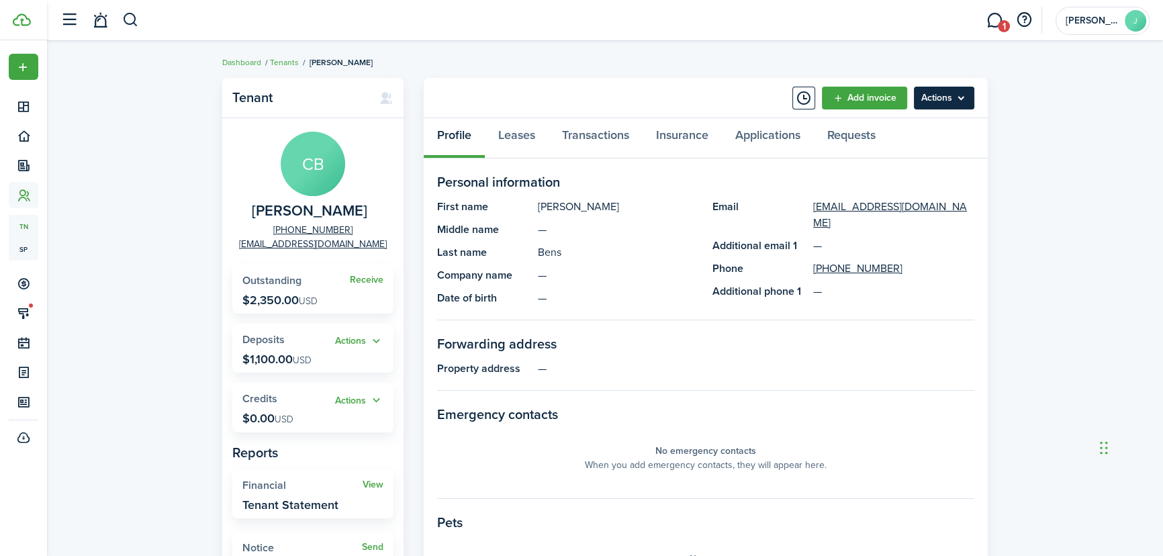
click at [937, 95] on menu-btn "Actions" at bounding box center [944, 98] width 60 height 23
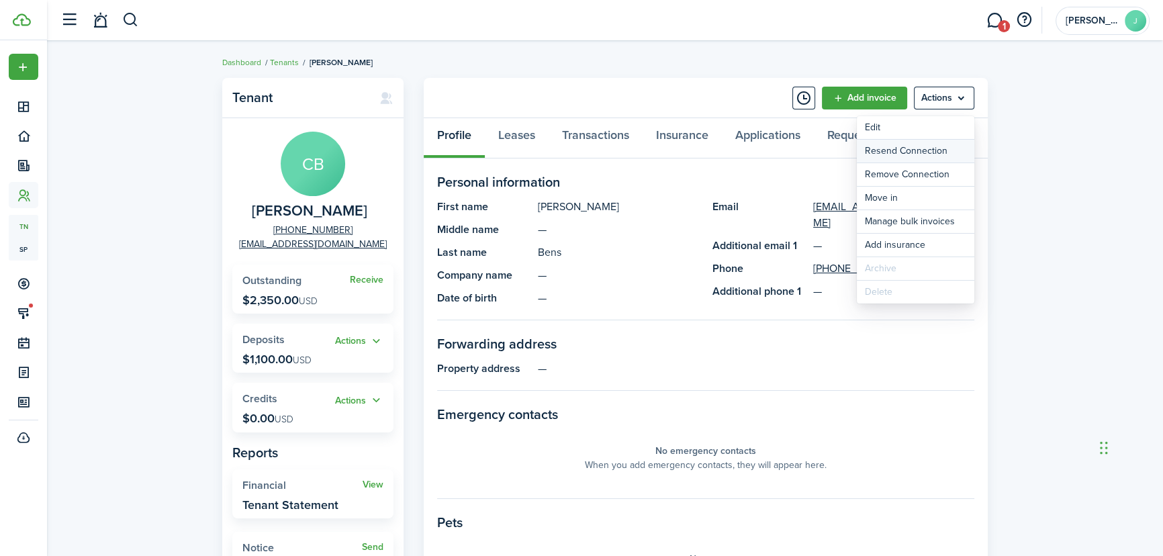
click at [911, 150] on button "Resend Connection" at bounding box center [916, 151] width 118 height 23
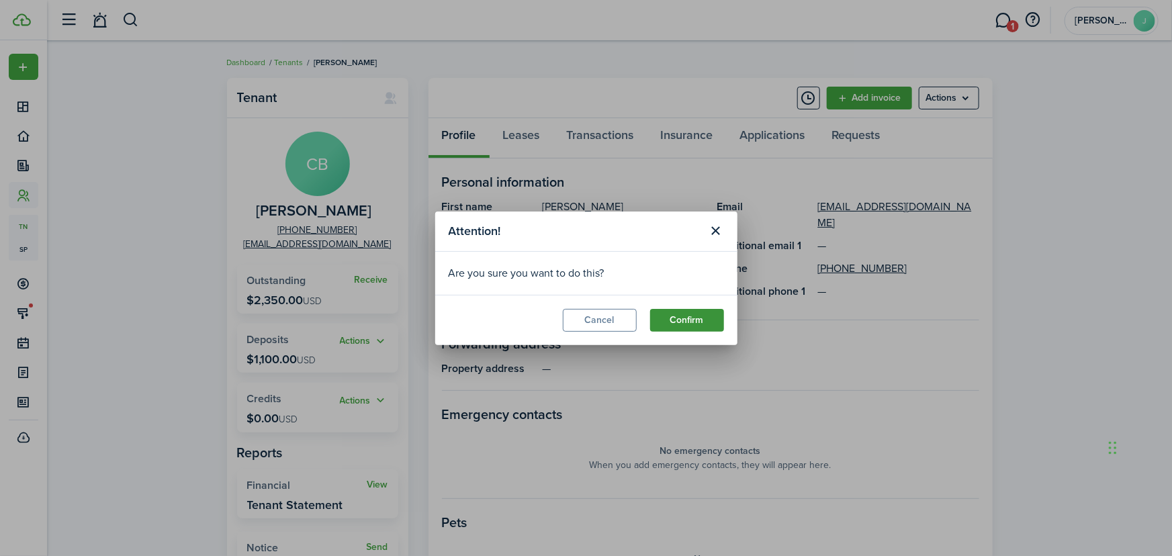
click at [709, 316] on button "Confirm" at bounding box center [687, 320] width 74 height 23
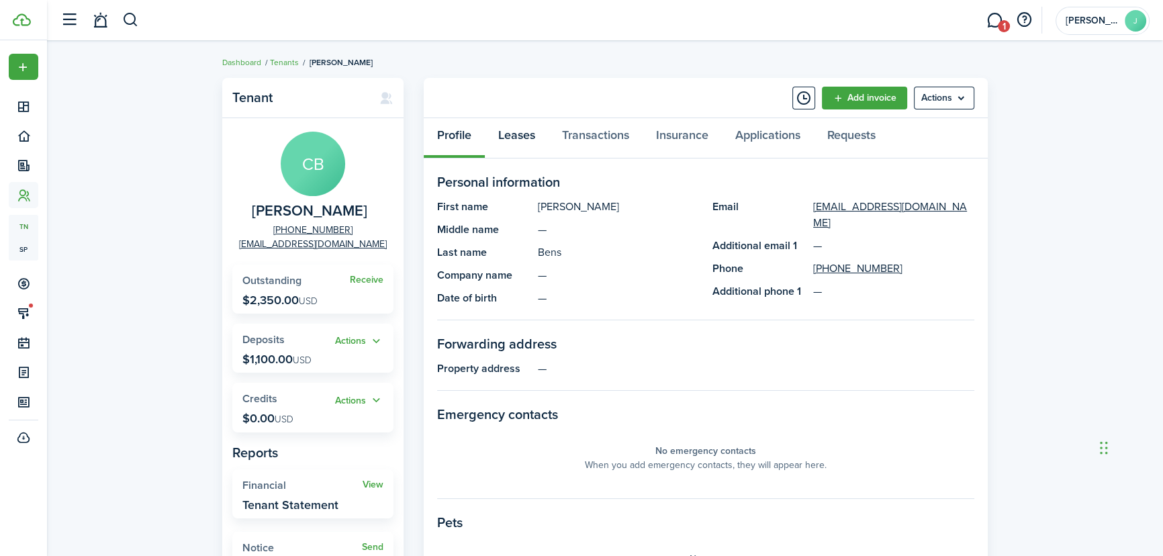
click at [527, 129] on link "Leases" at bounding box center [517, 138] width 64 height 40
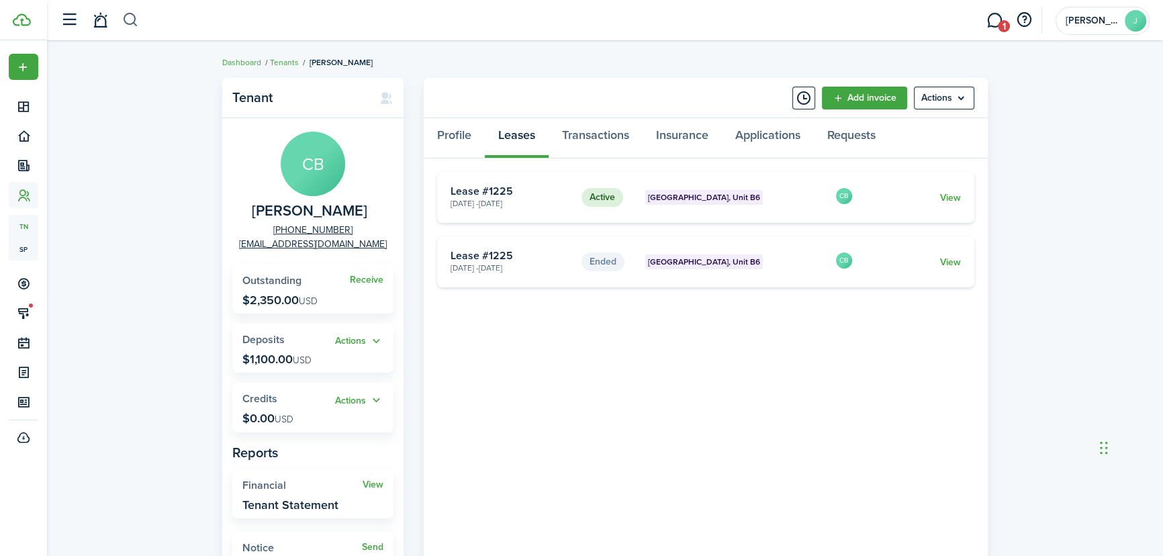
click at [135, 20] on button "button" at bounding box center [130, 20] width 17 height 23
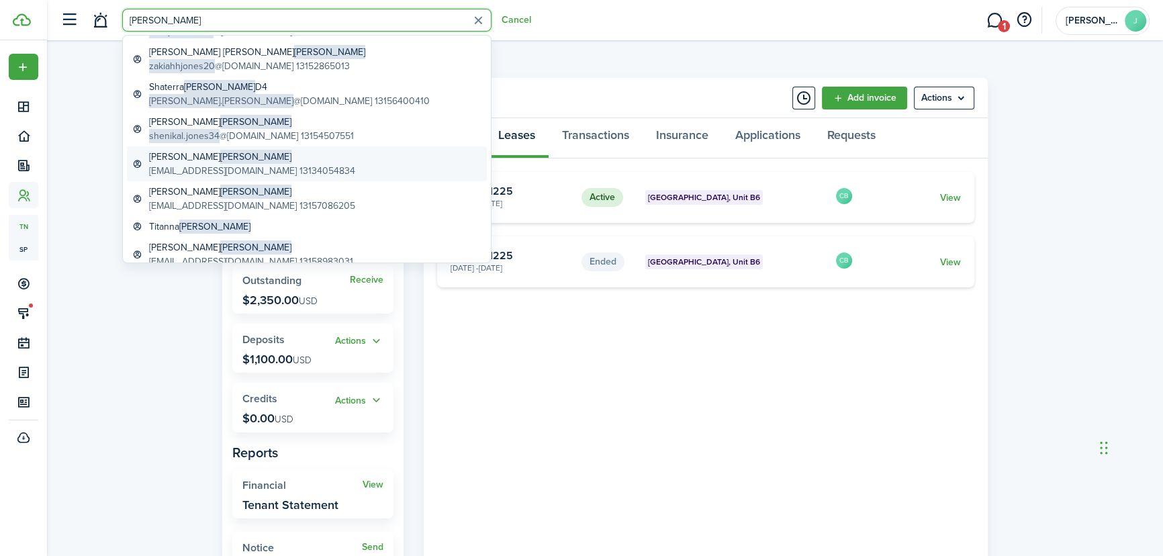
scroll to position [183, 0]
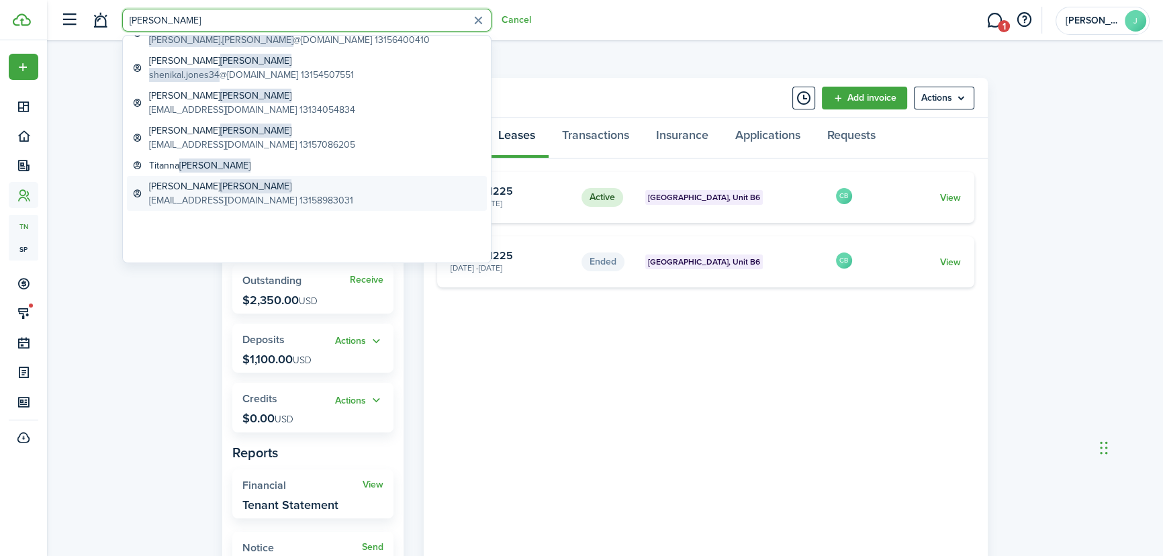
type input "[PERSON_NAME]"
click at [220, 189] on span "[PERSON_NAME]" at bounding box center [255, 186] width 71 height 14
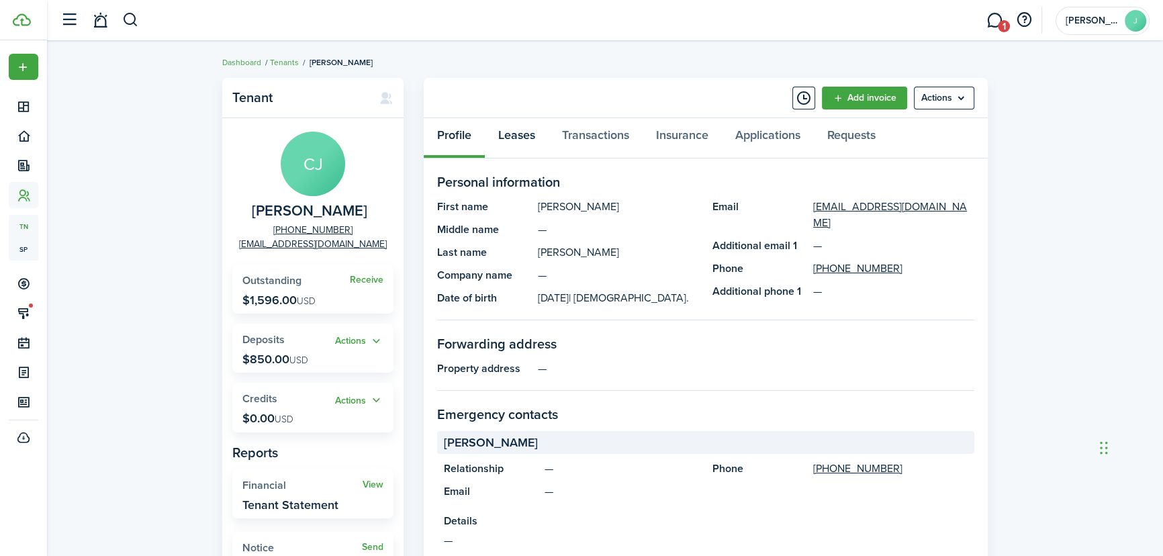
click at [537, 130] on link "Leases" at bounding box center [517, 138] width 64 height 40
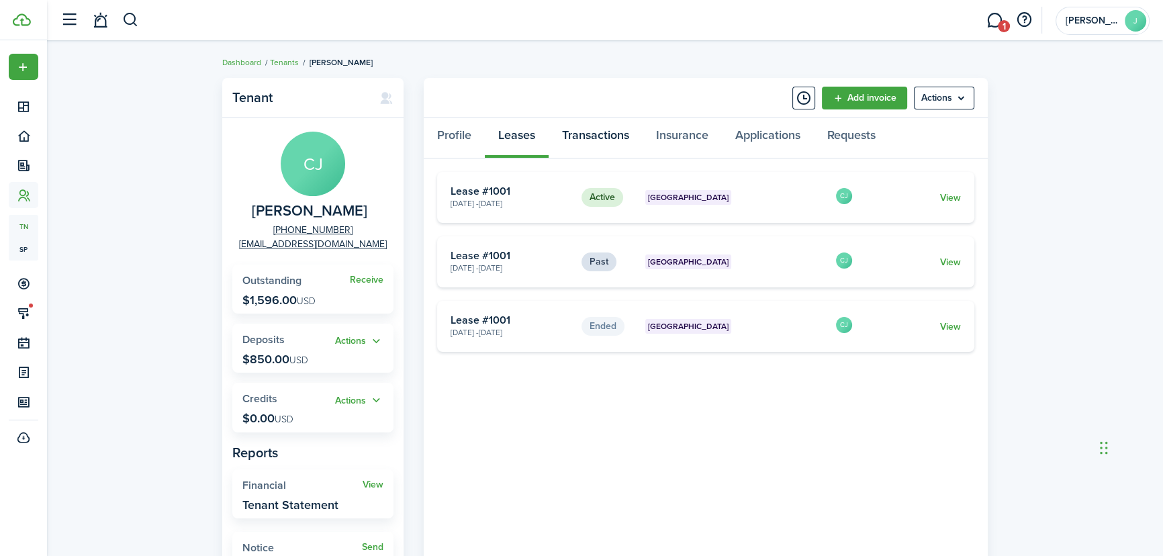
click at [618, 134] on link "Transactions" at bounding box center [596, 138] width 94 height 40
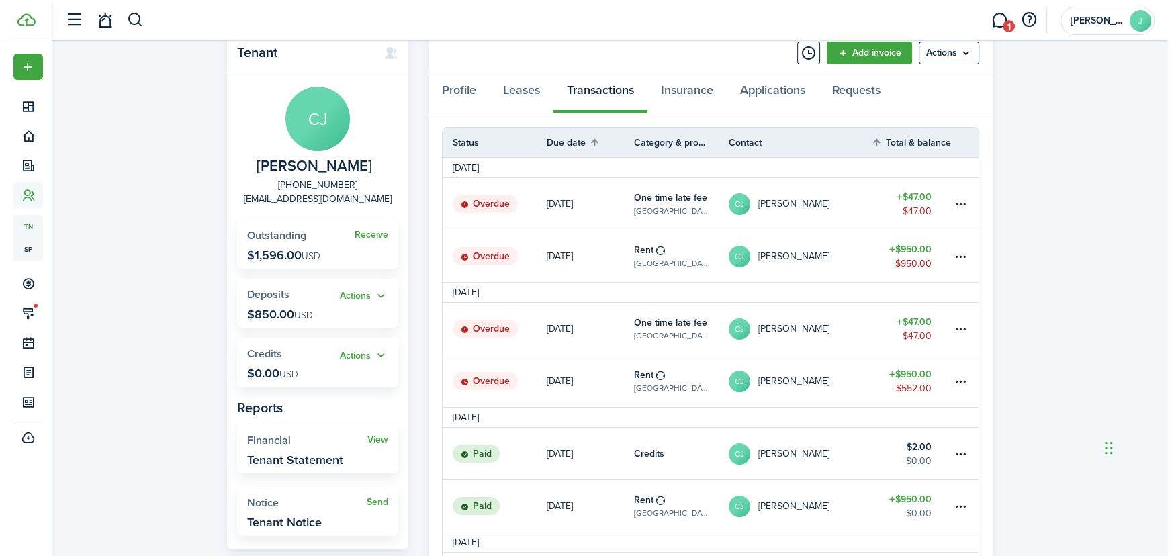
scroll to position [122, 0]
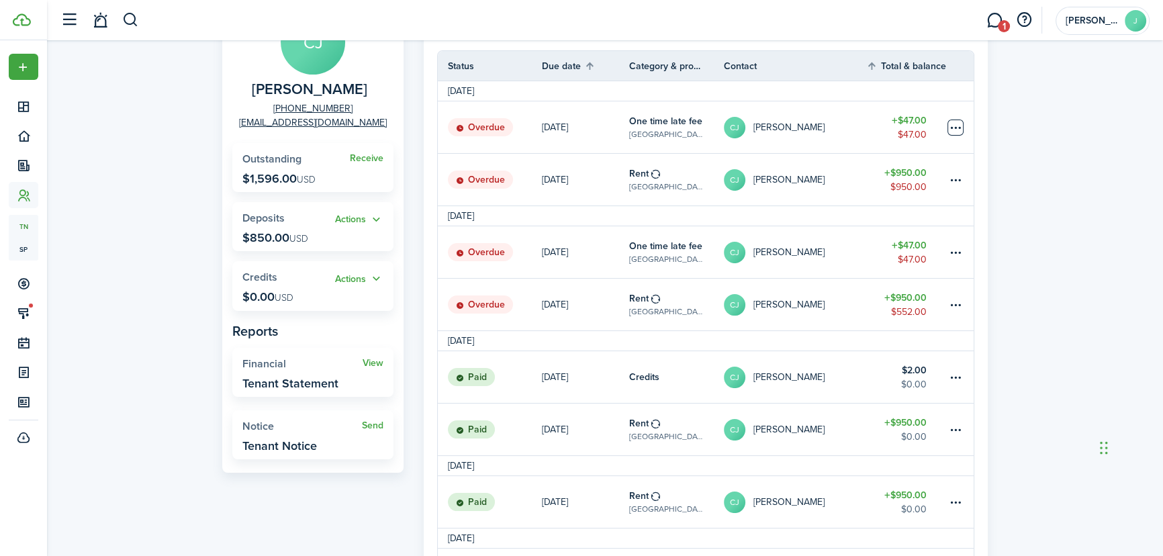
click at [958, 132] on table-menu-btn-icon at bounding box center [955, 128] width 16 height 16
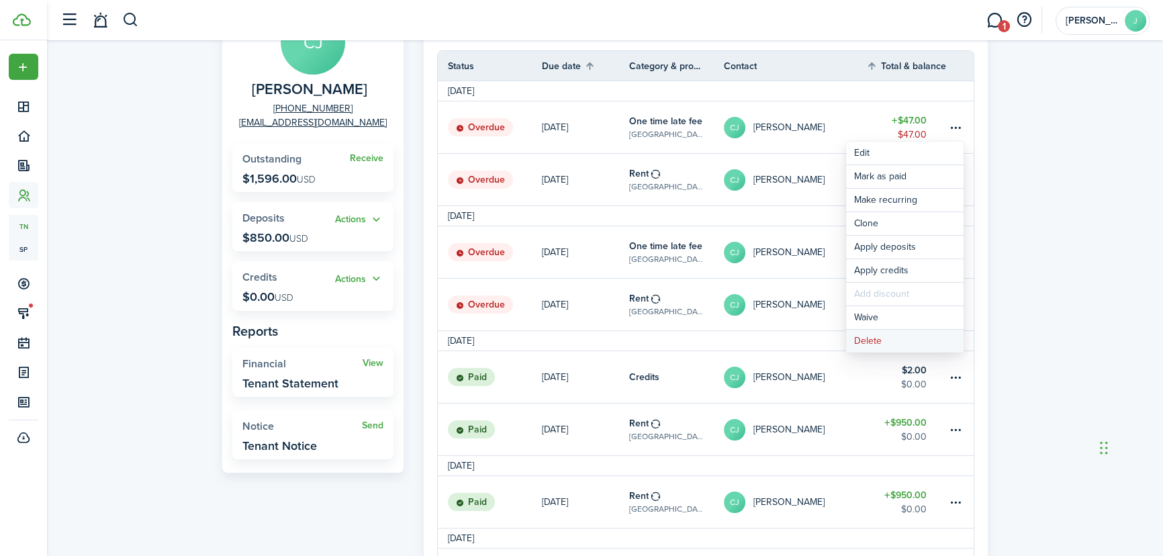
click at [881, 344] on button "Delete" at bounding box center [905, 341] width 118 height 23
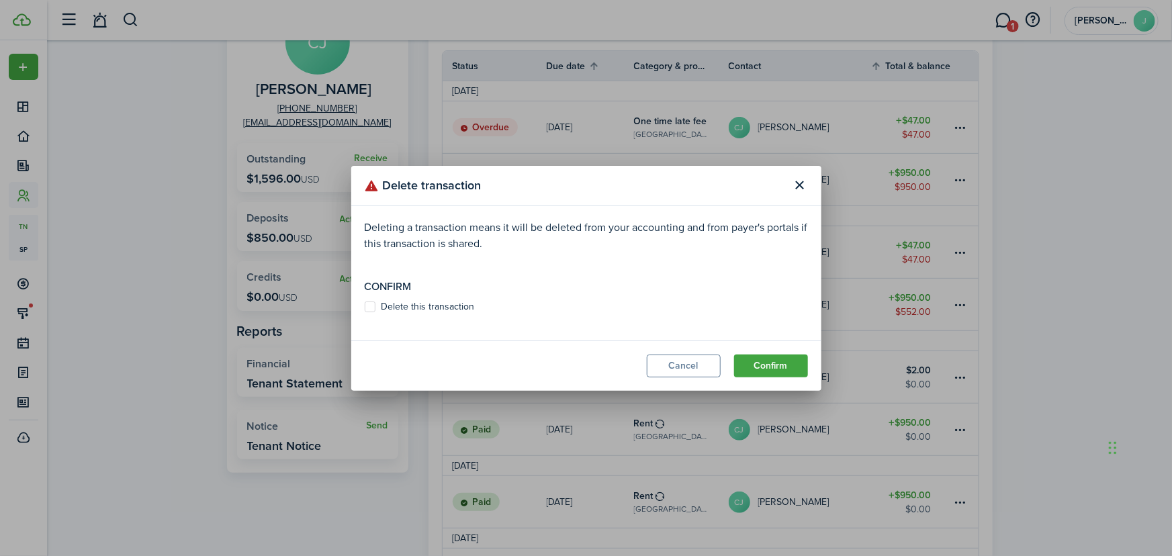
click at [369, 304] on label "Delete this transaction" at bounding box center [420, 306] width 110 height 11
click at [365, 306] on input "Delete this transaction" at bounding box center [364, 306] width 1 height 1
checkbox input "true"
click at [770, 363] on button "Confirm" at bounding box center [771, 366] width 74 height 23
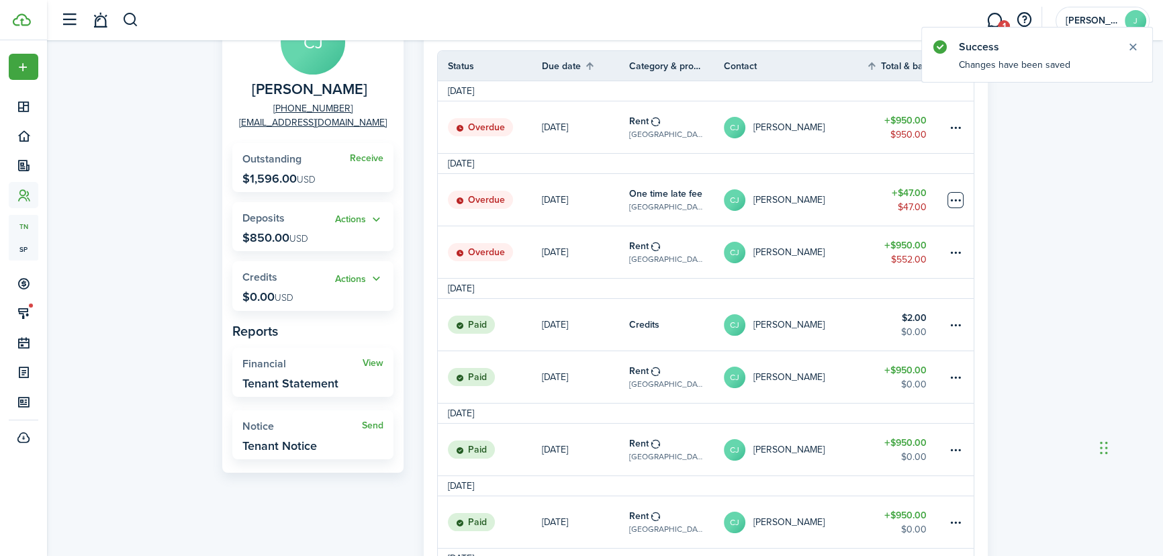
click at [952, 197] on table-menu-btn-icon at bounding box center [955, 200] width 16 height 16
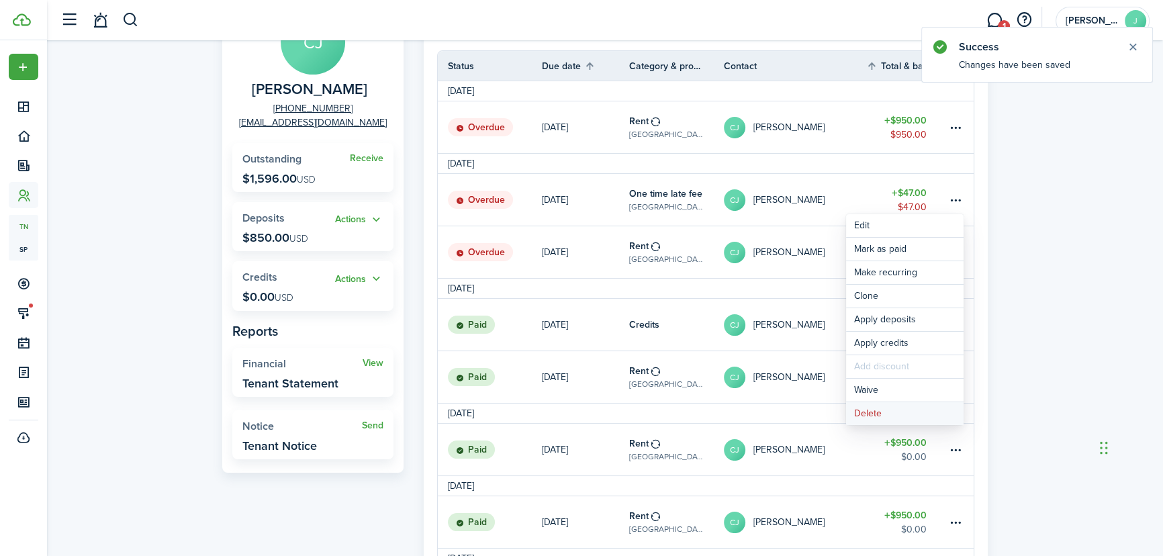
click at [913, 420] on button "Delete" at bounding box center [905, 413] width 118 height 23
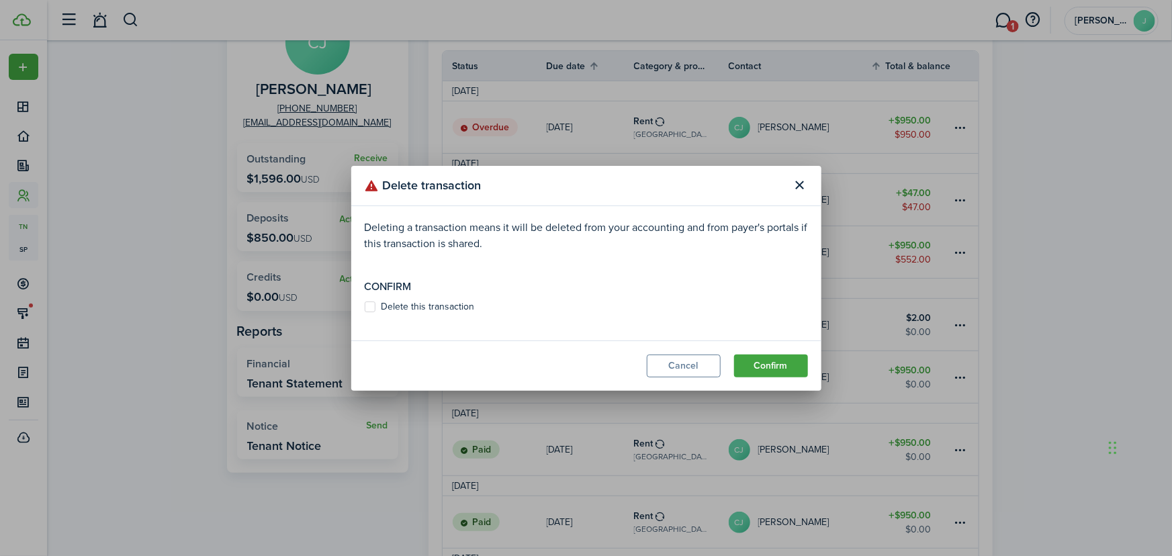
click at [371, 304] on label "Delete this transaction" at bounding box center [420, 306] width 110 height 11
click at [365, 306] on input "Delete this transaction" at bounding box center [364, 306] width 1 height 1
checkbox input "true"
click at [767, 363] on button "Confirm" at bounding box center [771, 366] width 74 height 23
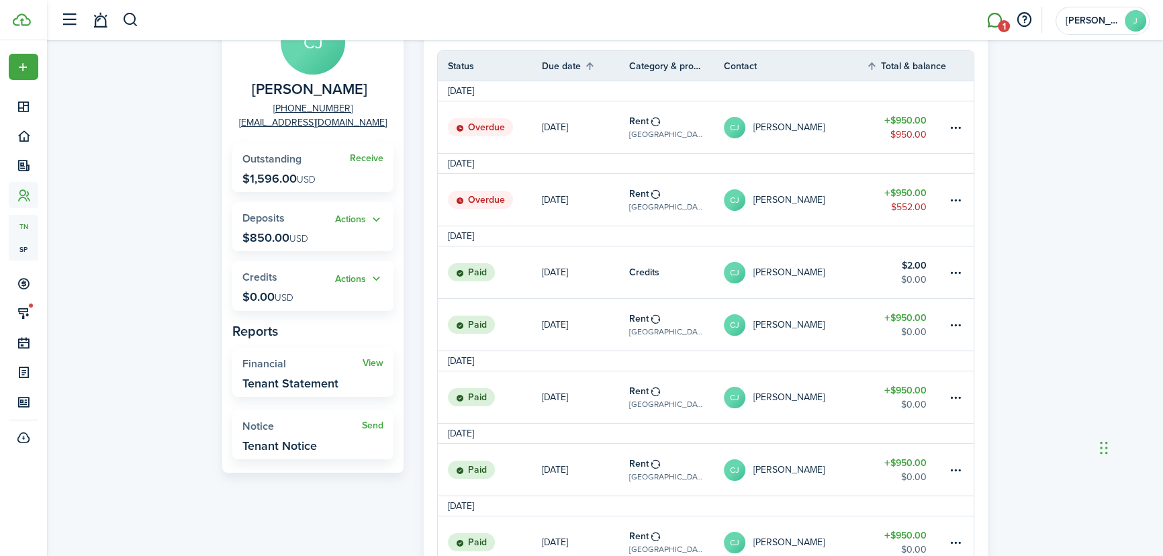
click at [996, 11] on link "1" at bounding box center [995, 20] width 26 height 34
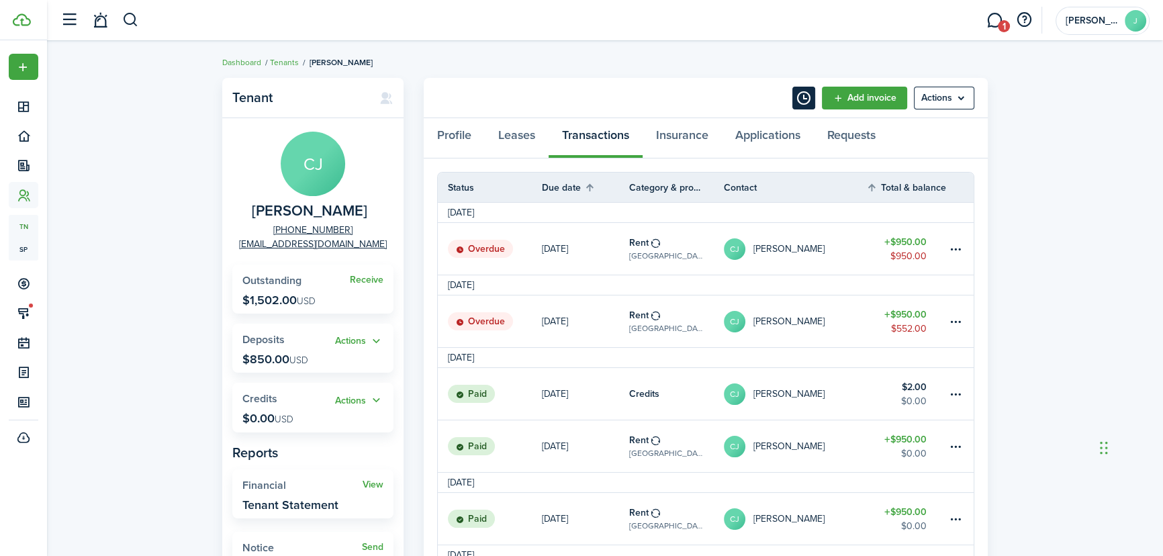
click at [797, 100] on button "Timeline" at bounding box center [803, 98] width 23 height 23
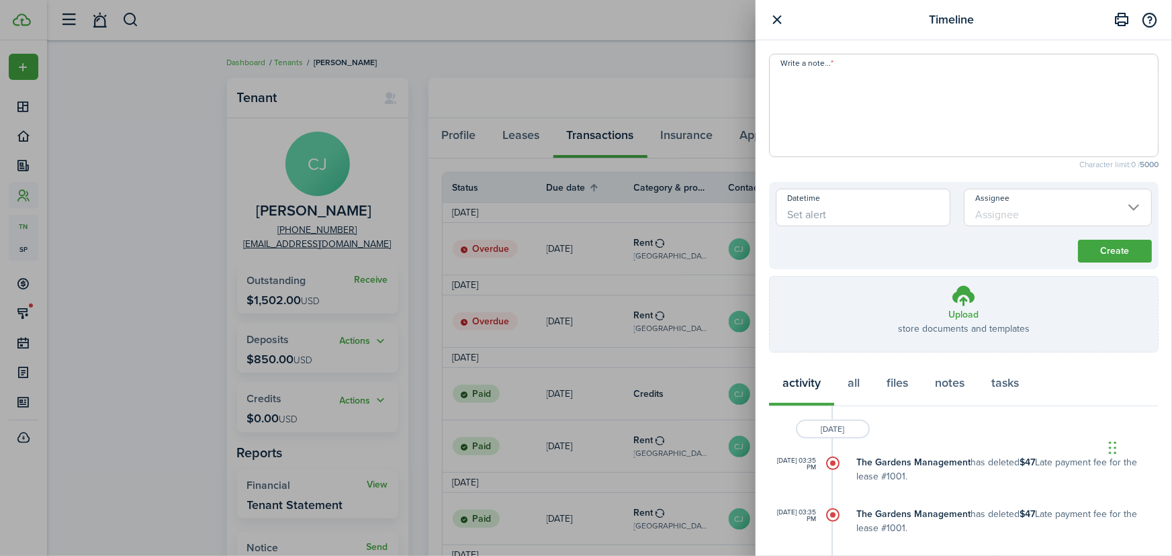
click at [797, 100] on textarea "Write a note..." at bounding box center [964, 109] width 388 height 81
type textarea "t"
type textarea "[PERSON_NAME] went downtown and applied for DSS [DATE]"
click at [1121, 250] on button "Create" at bounding box center [1115, 251] width 74 height 23
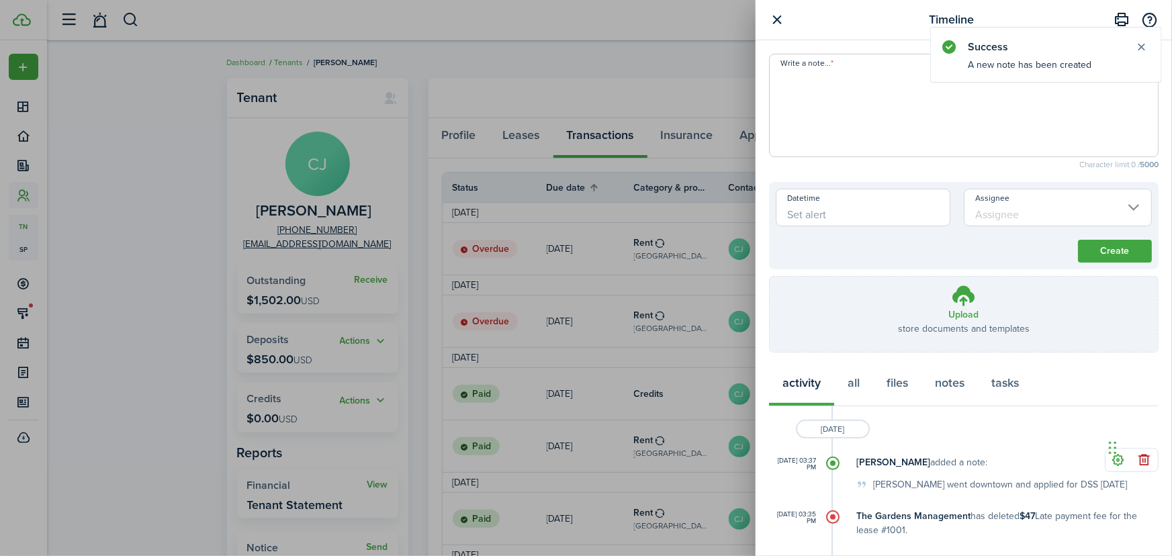
click at [126, 250] on div "Timeline Write a note... Character limit: 0 / 5000 Datetime Assignee Create Upl…" at bounding box center [586, 278] width 1172 height 556
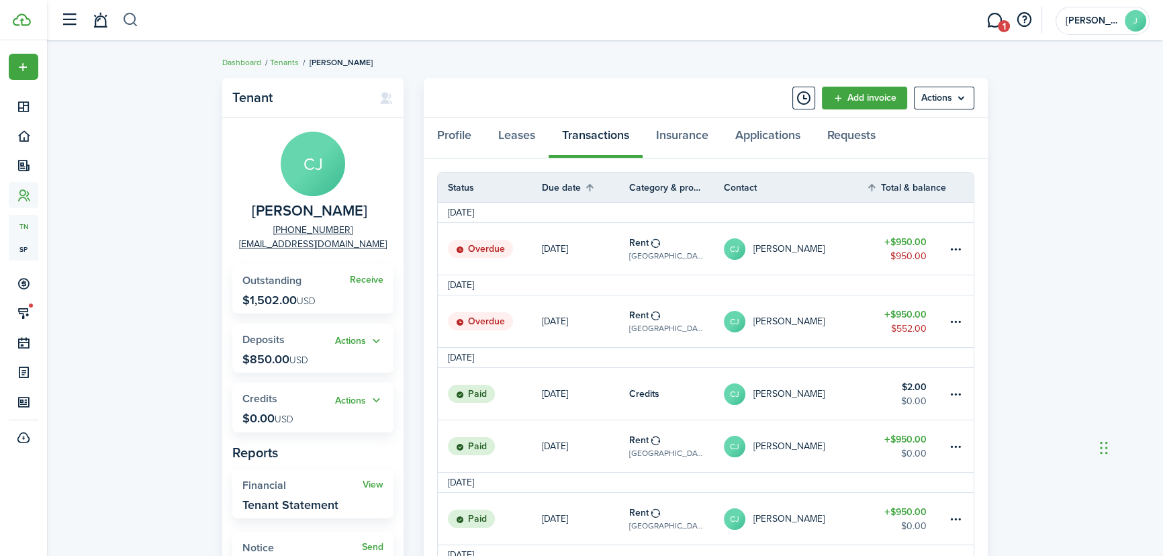
click at [136, 17] on button "button" at bounding box center [130, 20] width 17 height 23
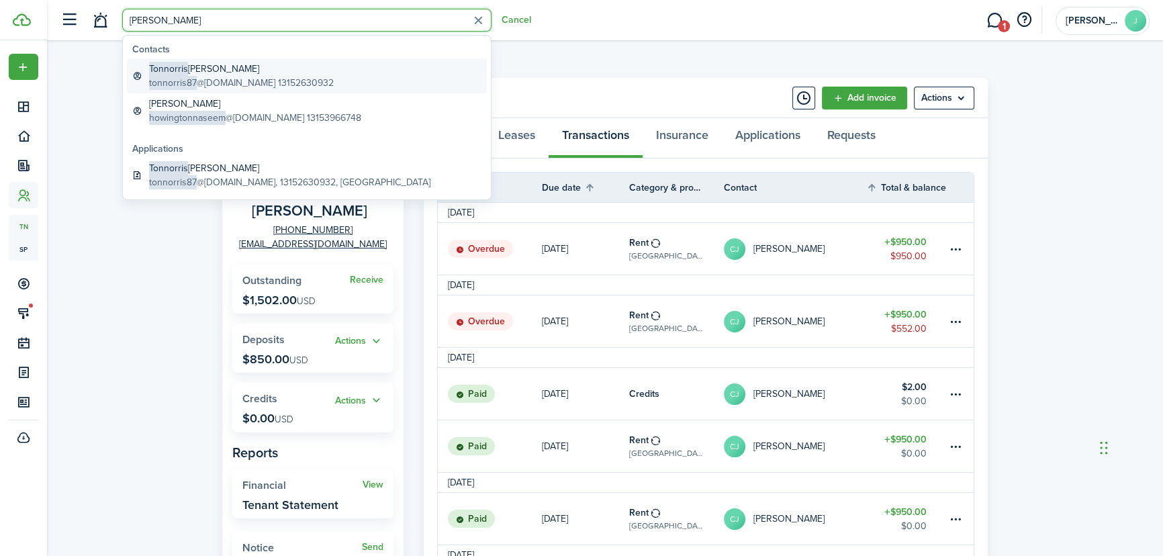
type input "[PERSON_NAME]"
click at [186, 76] on span "tonnorris87" at bounding box center [173, 83] width 48 height 14
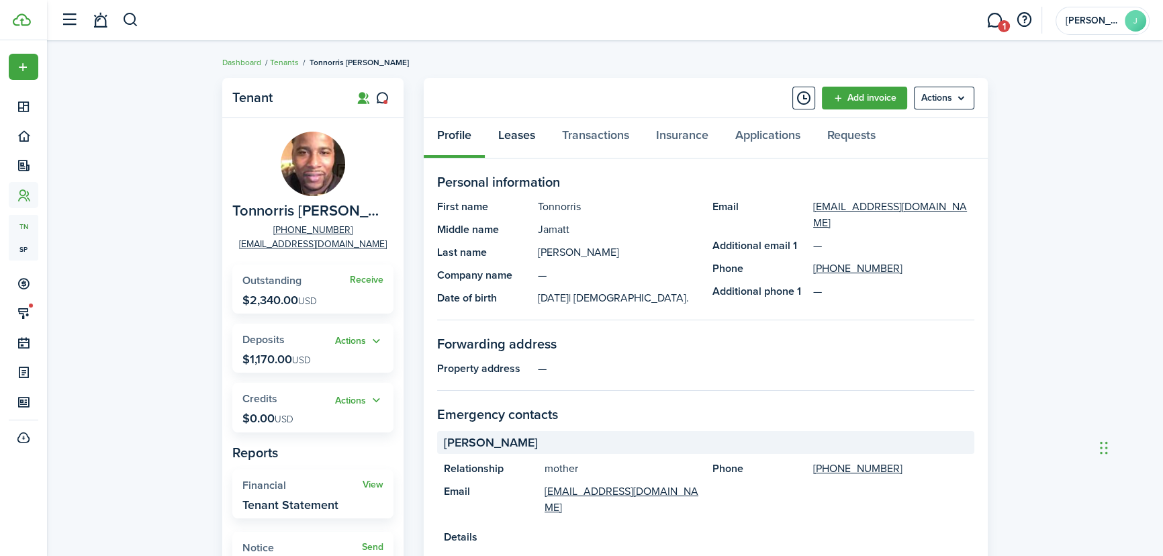
click at [526, 132] on link "Leases" at bounding box center [517, 138] width 64 height 40
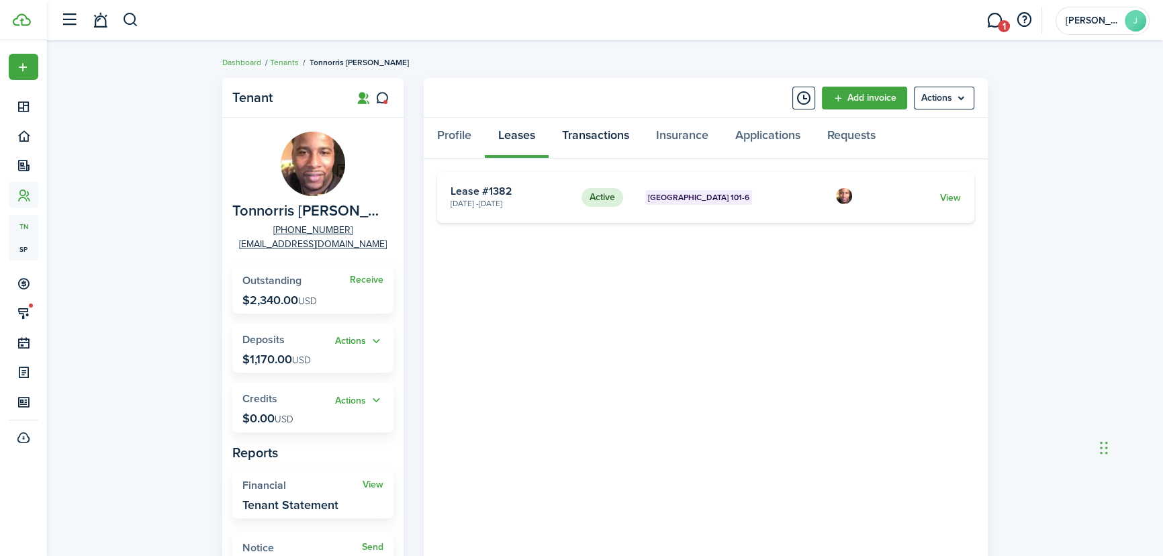
click at [596, 136] on link "Transactions" at bounding box center [596, 138] width 94 height 40
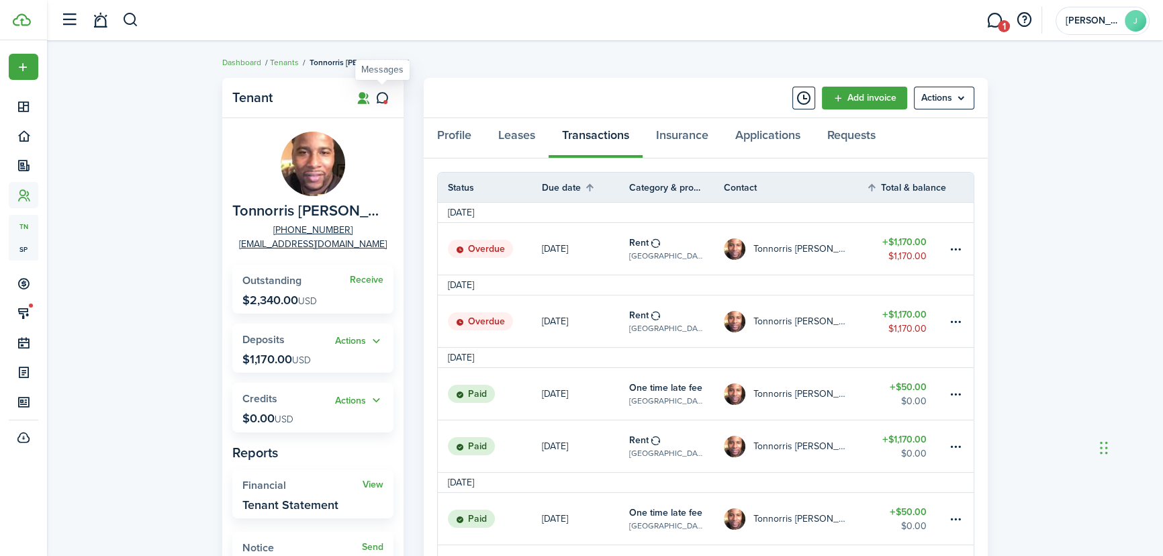
click at [384, 103] on icon at bounding box center [382, 97] width 14 height 13
click at [804, 101] on button "Timeline" at bounding box center [803, 98] width 23 height 23
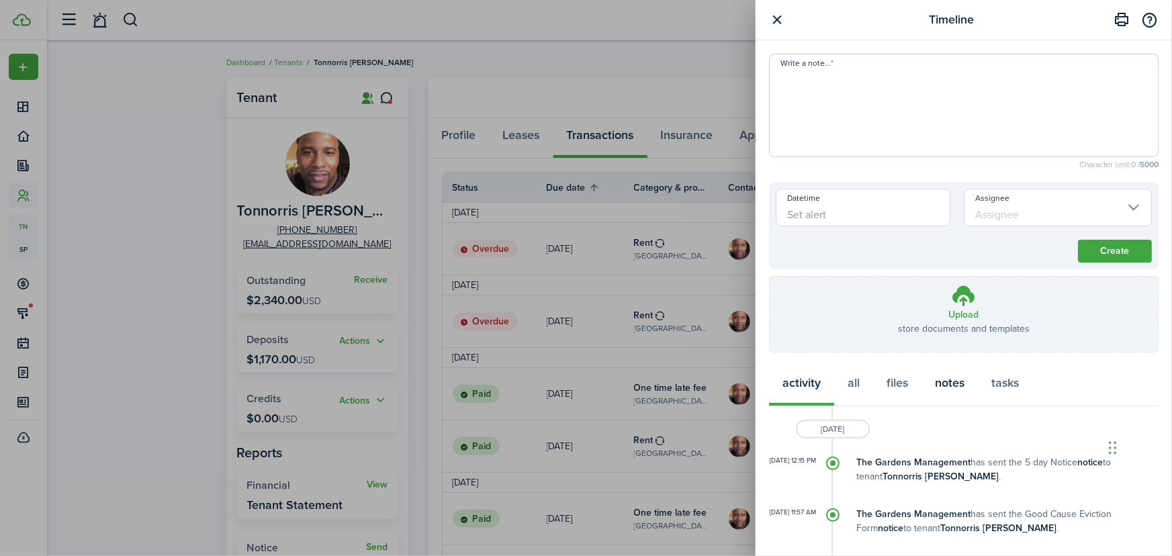
click at [953, 386] on button "notes" at bounding box center [949, 386] width 56 height 40
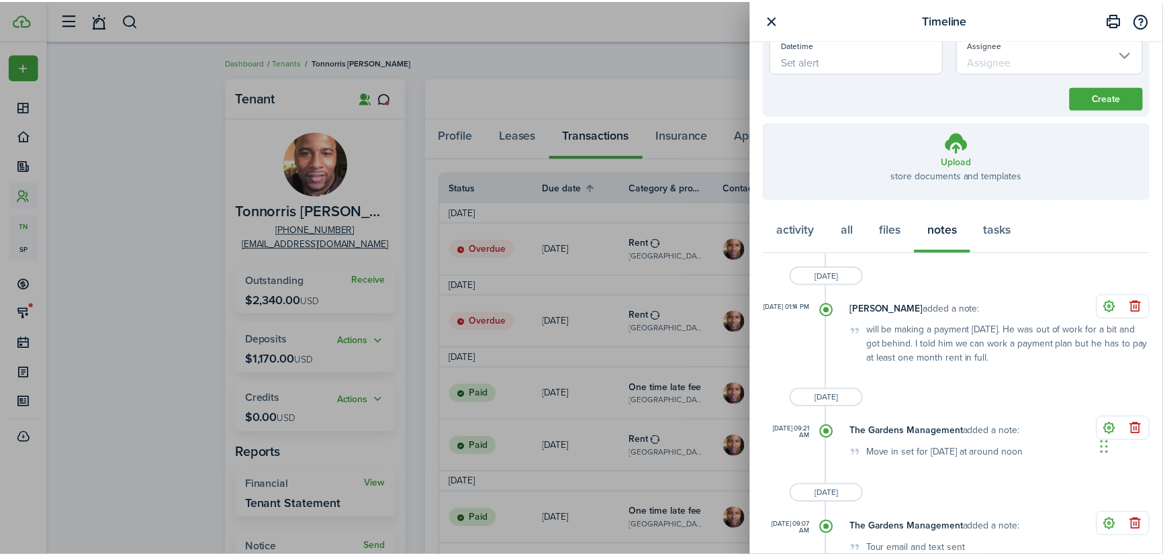
scroll to position [170, 0]
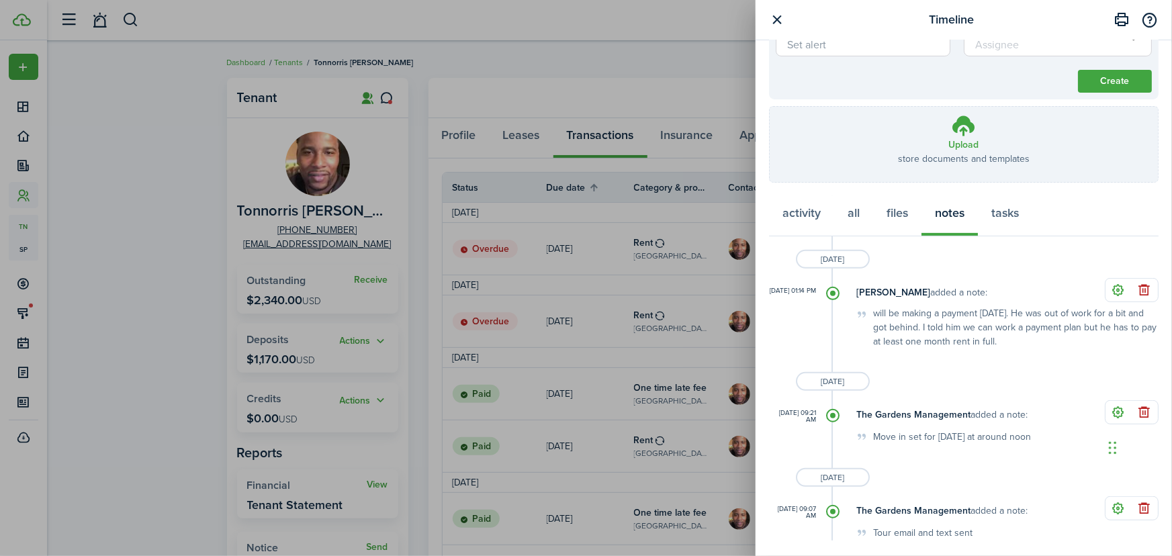
click at [775, 19] on button "button" at bounding box center [777, 19] width 17 height 17
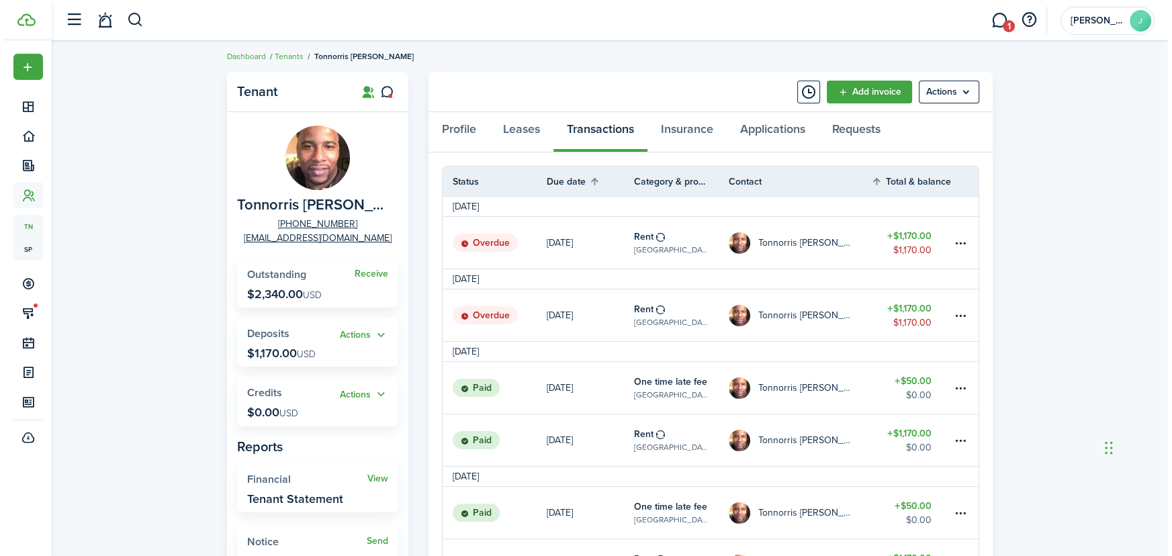
scroll to position [0, 0]
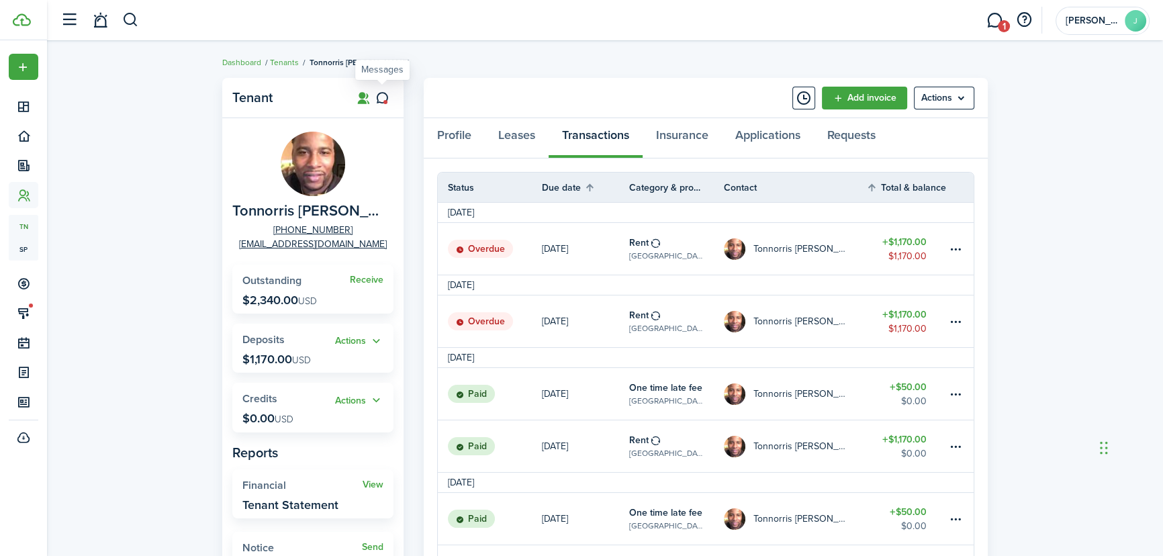
click at [389, 99] on icon at bounding box center [382, 97] width 14 height 13
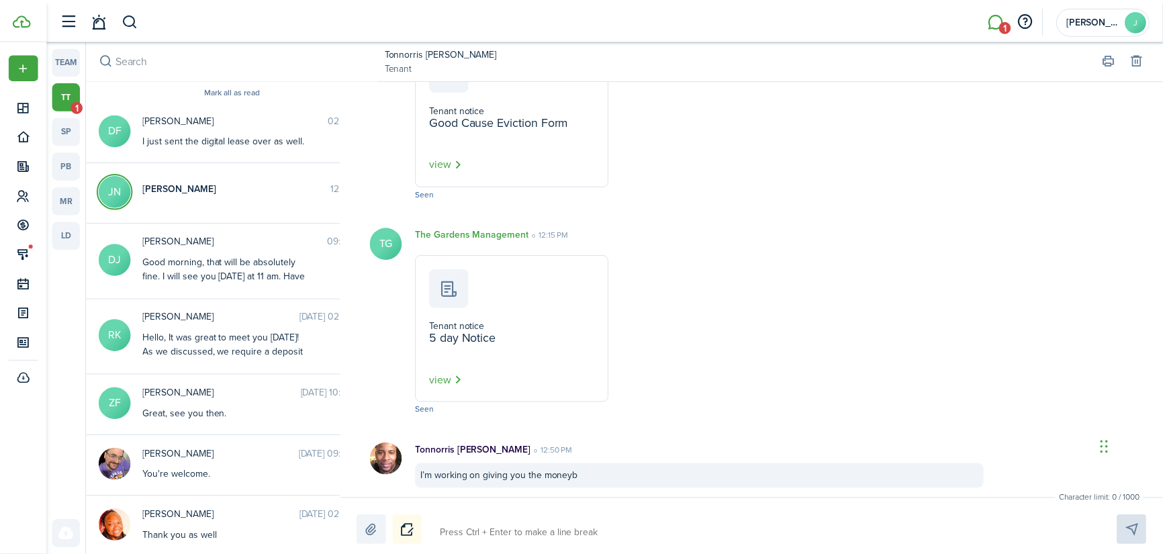
scroll to position [2116, 0]
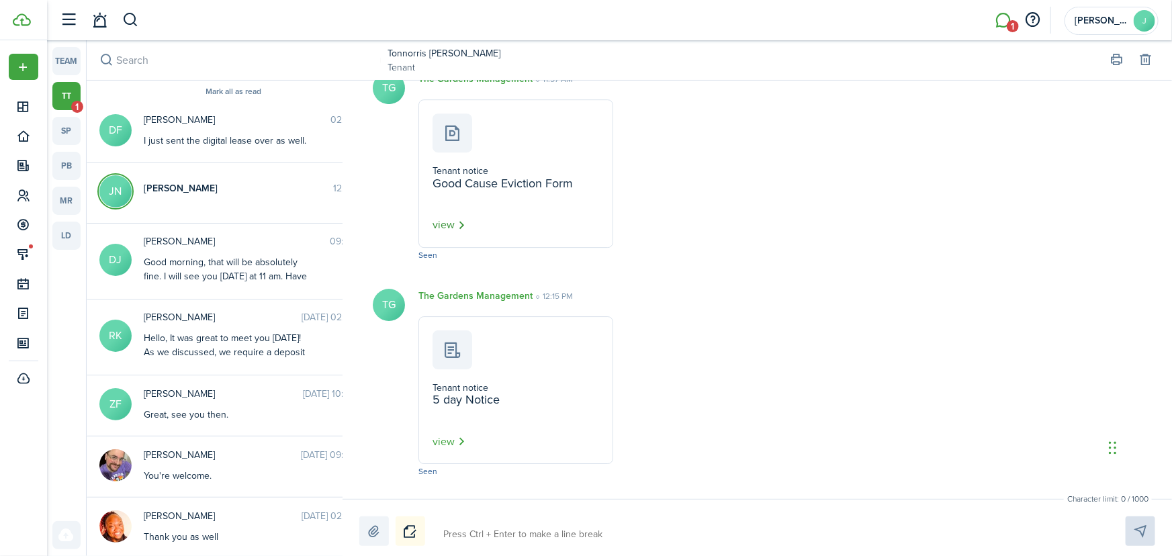
click at [445, 217] on button "view" at bounding box center [449, 225] width 34 height 17
click at [457, 433] on button "view" at bounding box center [449, 441] width 34 height 17
click at [406, 48] on link "Tonnorris [PERSON_NAME]" at bounding box center [443, 53] width 113 height 14
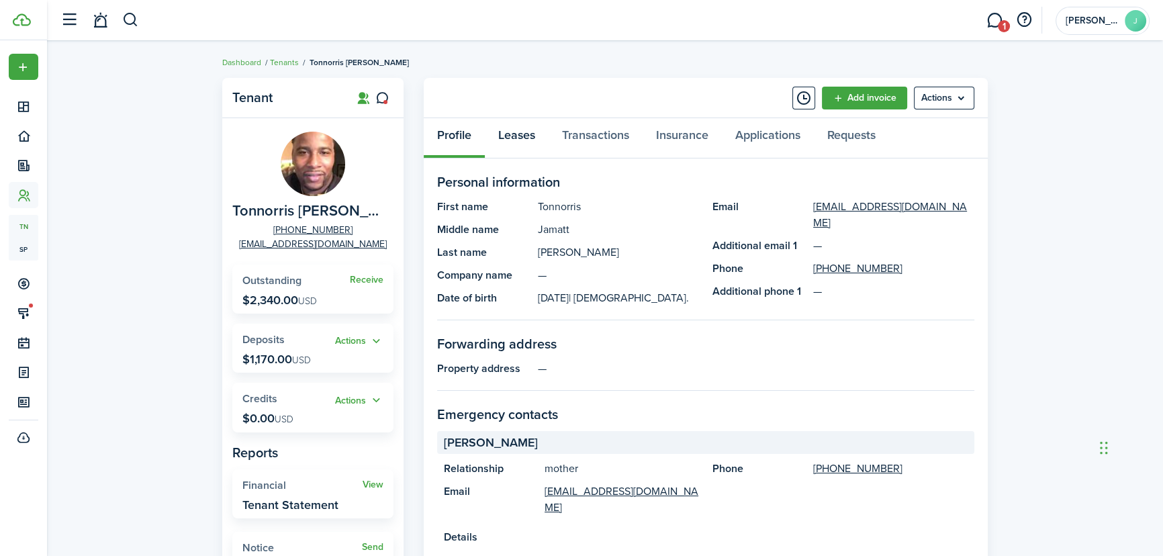
click at [520, 132] on link "Leases" at bounding box center [517, 138] width 64 height 40
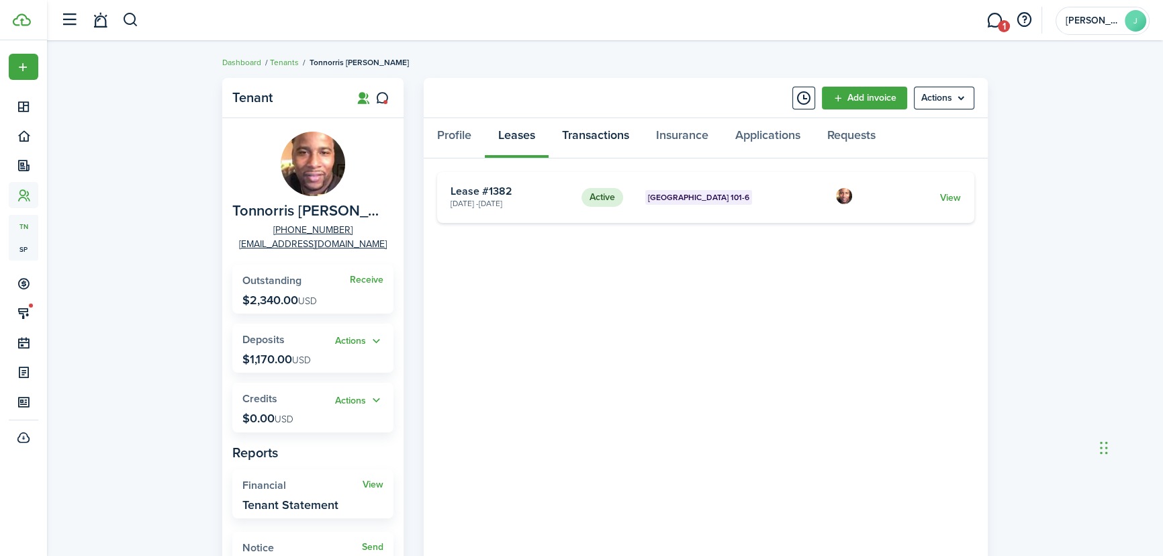
click at [598, 141] on link "Transactions" at bounding box center [596, 138] width 94 height 40
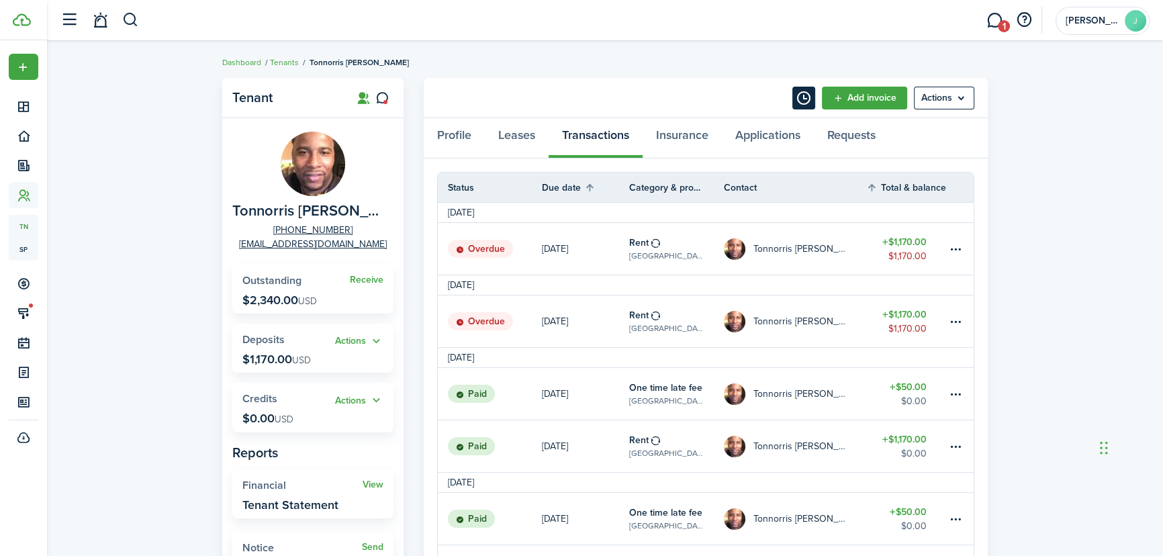
click at [807, 88] on button "Timeline" at bounding box center [803, 98] width 23 height 23
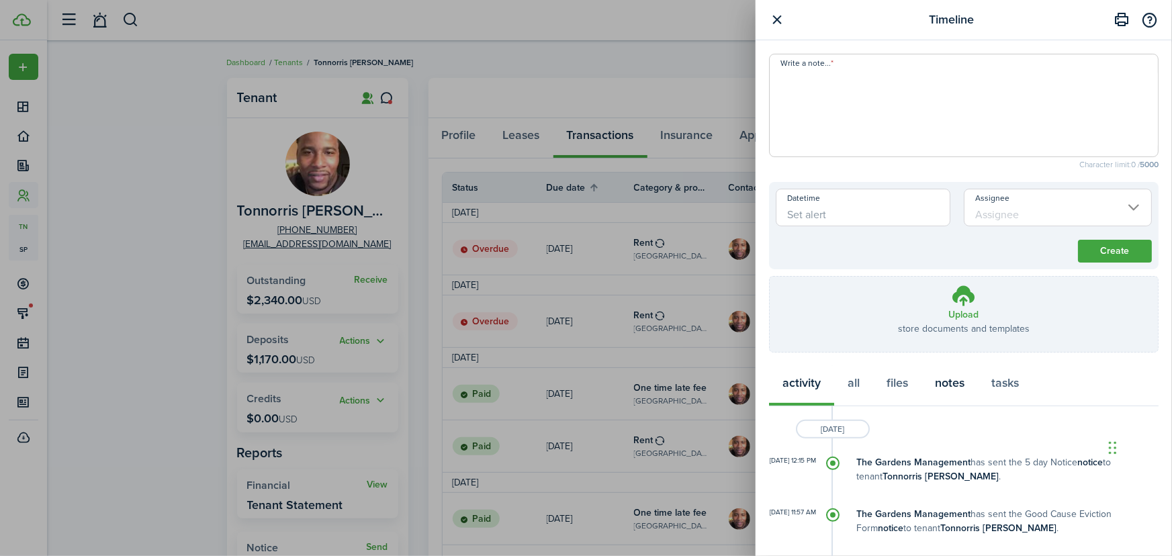
click at [947, 382] on button "notes" at bounding box center [949, 386] width 56 height 40
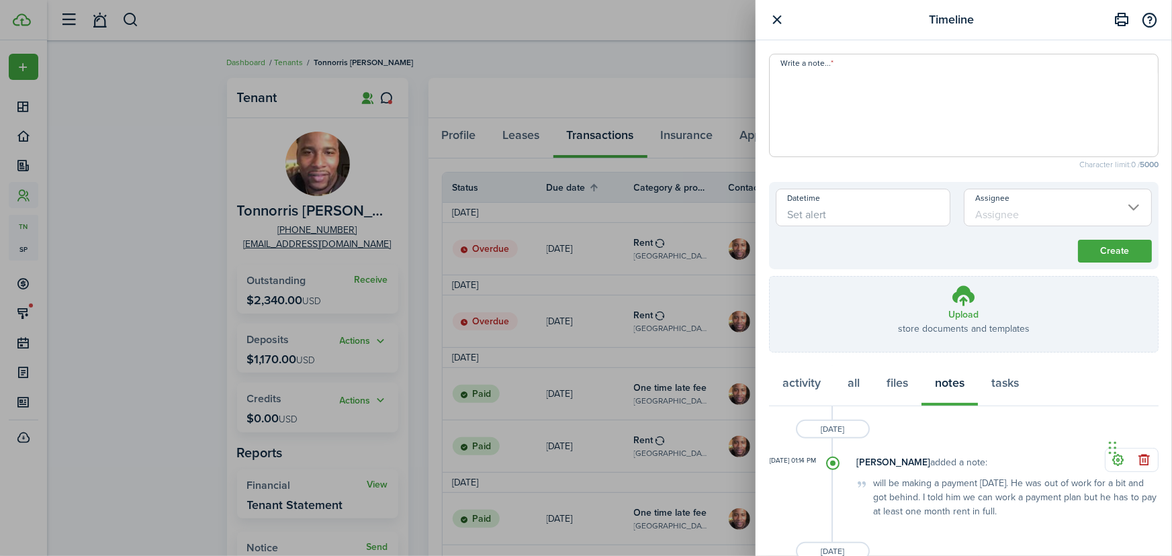
click at [878, 89] on textarea "Write a note..." at bounding box center [964, 109] width 388 height 81
drag, startPoint x: 980, startPoint y: 87, endPoint x: 931, endPoint y: 93, distance: 49.4
click at [931, 93] on textarea "I spoke to [PERSON_NAME] [DATE] and he stated he is seeking help from DSS as he…" at bounding box center [964, 109] width 388 height 81
drag, startPoint x: 974, startPoint y: 86, endPoint x: 980, endPoint y: 91, distance: 8.2
click at [980, 91] on textarea "I spoke to [PERSON_NAME] [DATE] and he stated he is seeking help from DSS as he…" at bounding box center [964, 109] width 388 height 81
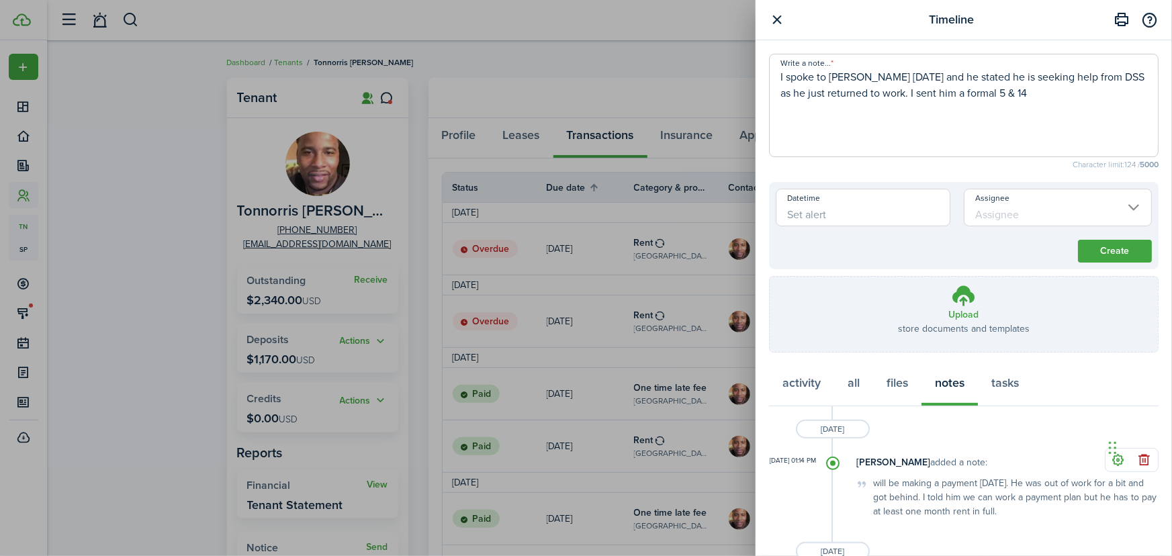
click at [1011, 93] on textarea "I spoke to [PERSON_NAME] [DATE] and he stated he is seeking help from DSS as he…" at bounding box center [964, 109] width 388 height 81
type textarea "I spoke to [PERSON_NAME] [DATE] and he stated he is seeking help from DSS as he…"
click at [1115, 255] on button "Create" at bounding box center [1115, 251] width 74 height 23
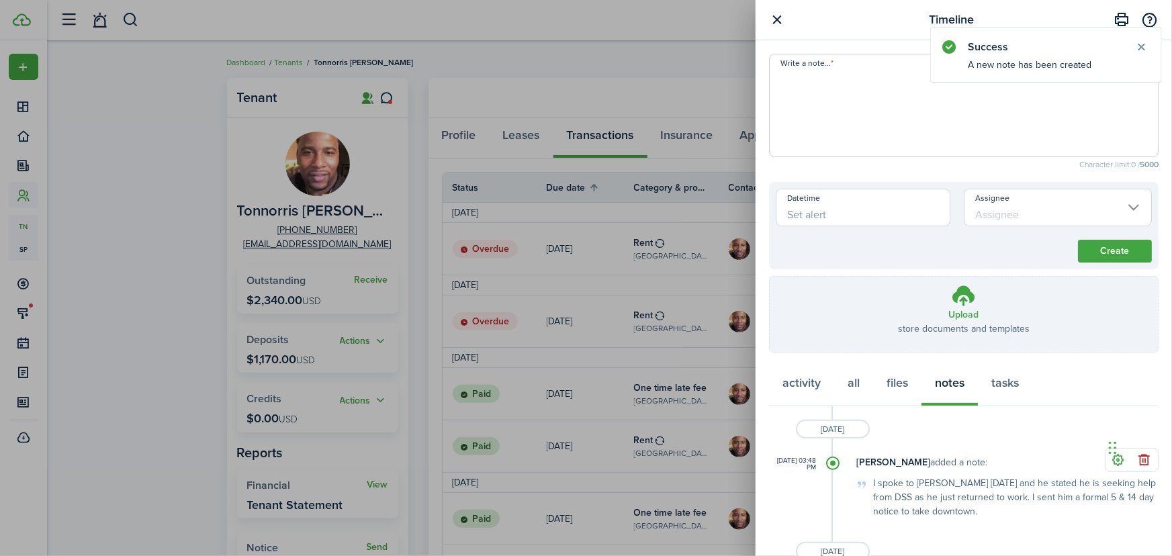
click at [462, 56] on div "Timeline Write a note... Character limit: 0 / 5000 Datetime Assignee Create Upl…" at bounding box center [586, 278] width 1172 height 556
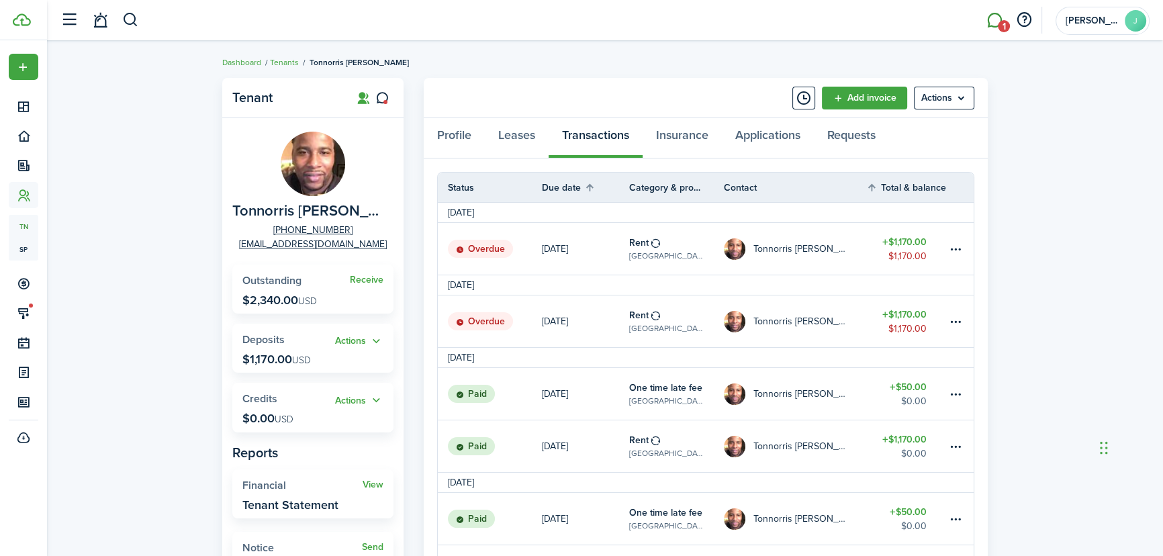
click at [1005, 28] on span "1" at bounding box center [1004, 26] width 12 height 12
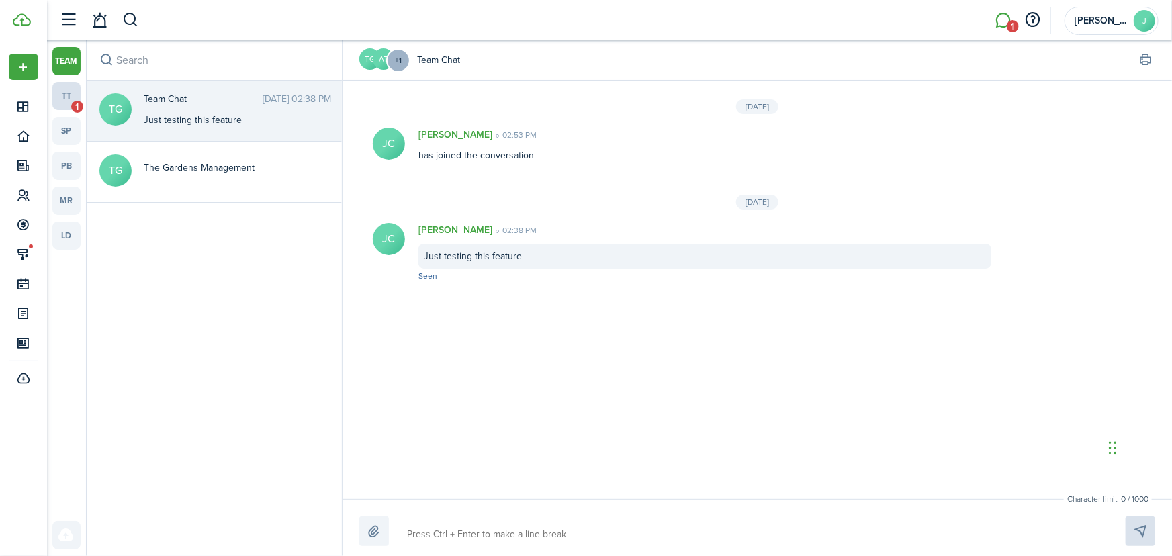
click at [70, 94] on link "tt 1" at bounding box center [66, 96] width 28 height 28
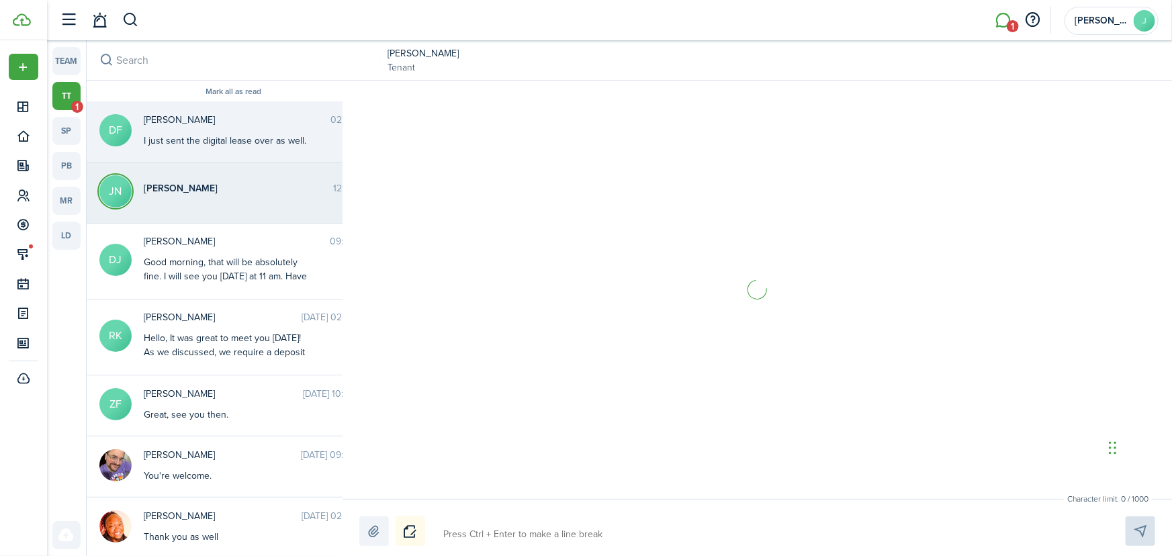
click at [228, 201] on messenger-thread-item "JN [PERSON_NAME] 12:43 PM" at bounding box center [234, 192] width 294 height 61
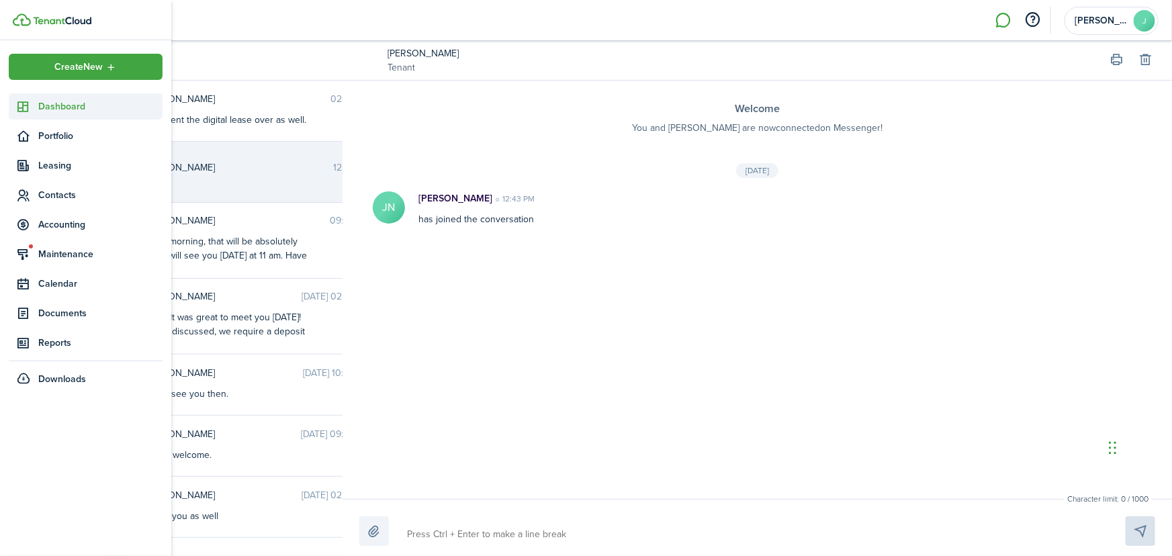
click at [80, 95] on link "Dashboard" at bounding box center [86, 106] width 154 height 26
